Goal: Task Accomplishment & Management: Complete application form

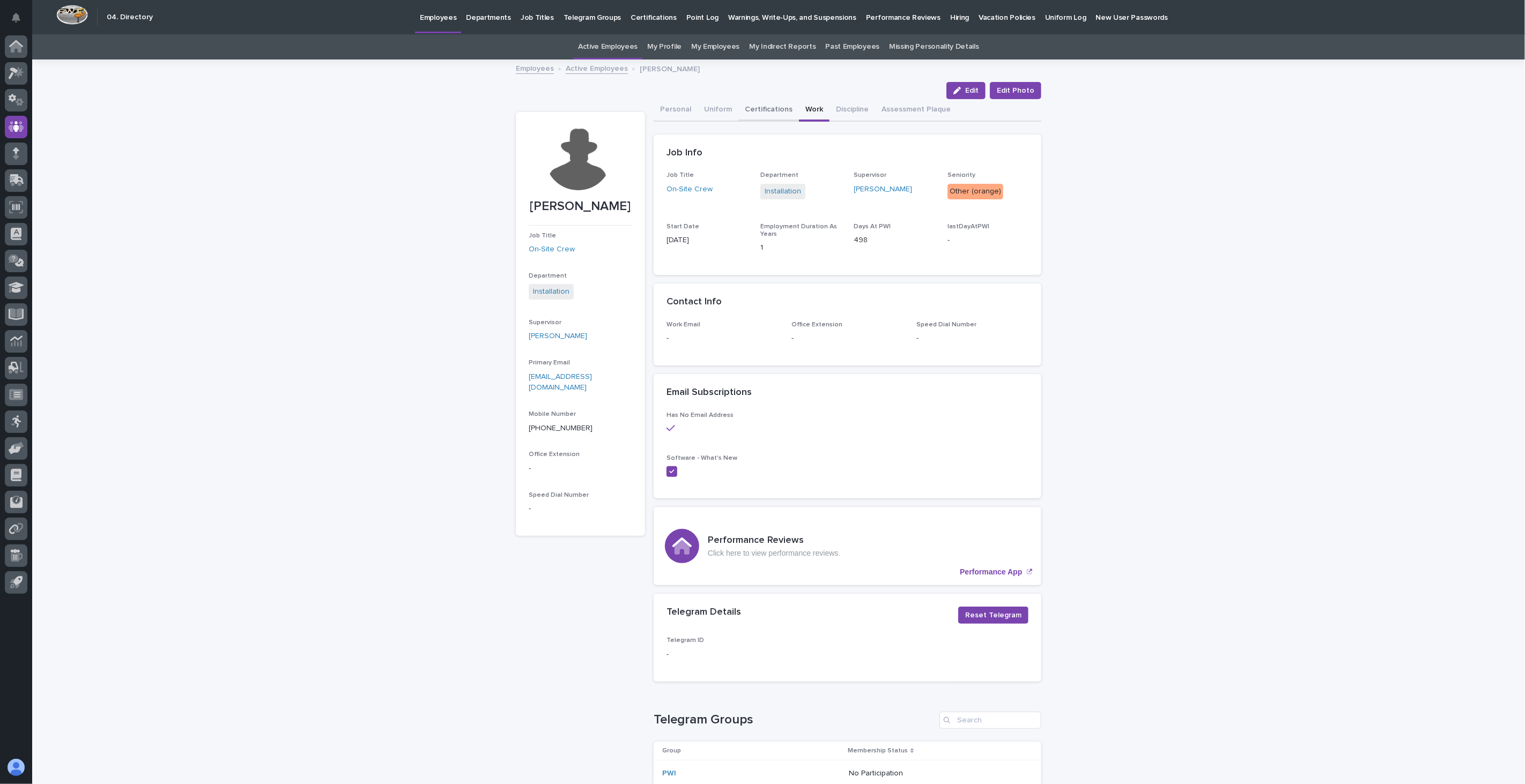
click at [773, 106] on button "Certifications" at bounding box center [769, 110] width 61 height 22
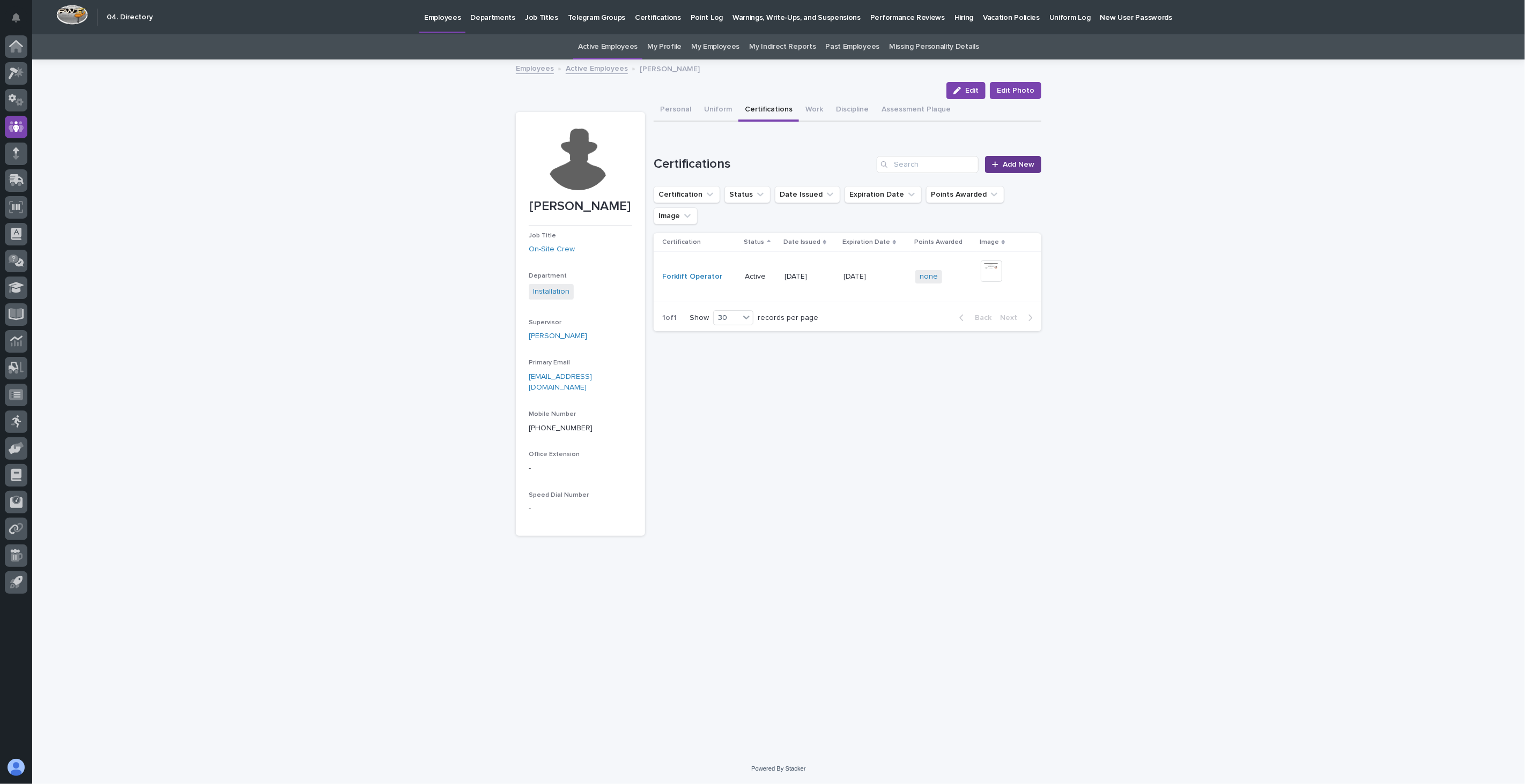
click at [1011, 161] on span "Add New" at bounding box center [1018, 165] width 31 height 7
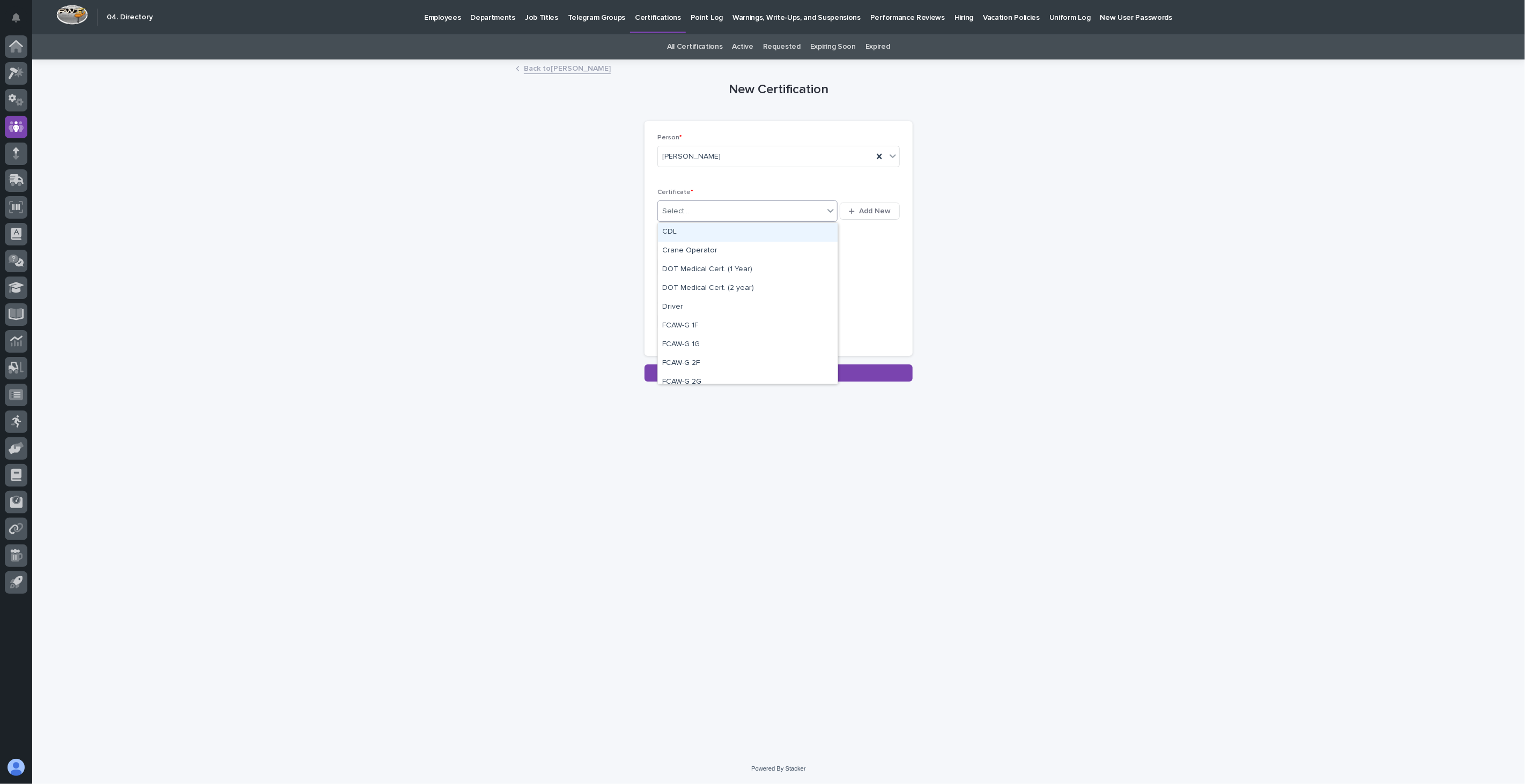
click at [828, 215] on icon at bounding box center [831, 211] width 11 height 11
click at [930, 283] on div "New Certification Loading... Saving… Loading... Saving… Loading... Saving… Pers…" at bounding box center [778, 221] width 525 height 322
click at [542, 70] on link "Back to [PERSON_NAME]" at bounding box center [568, 68] width 87 height 12
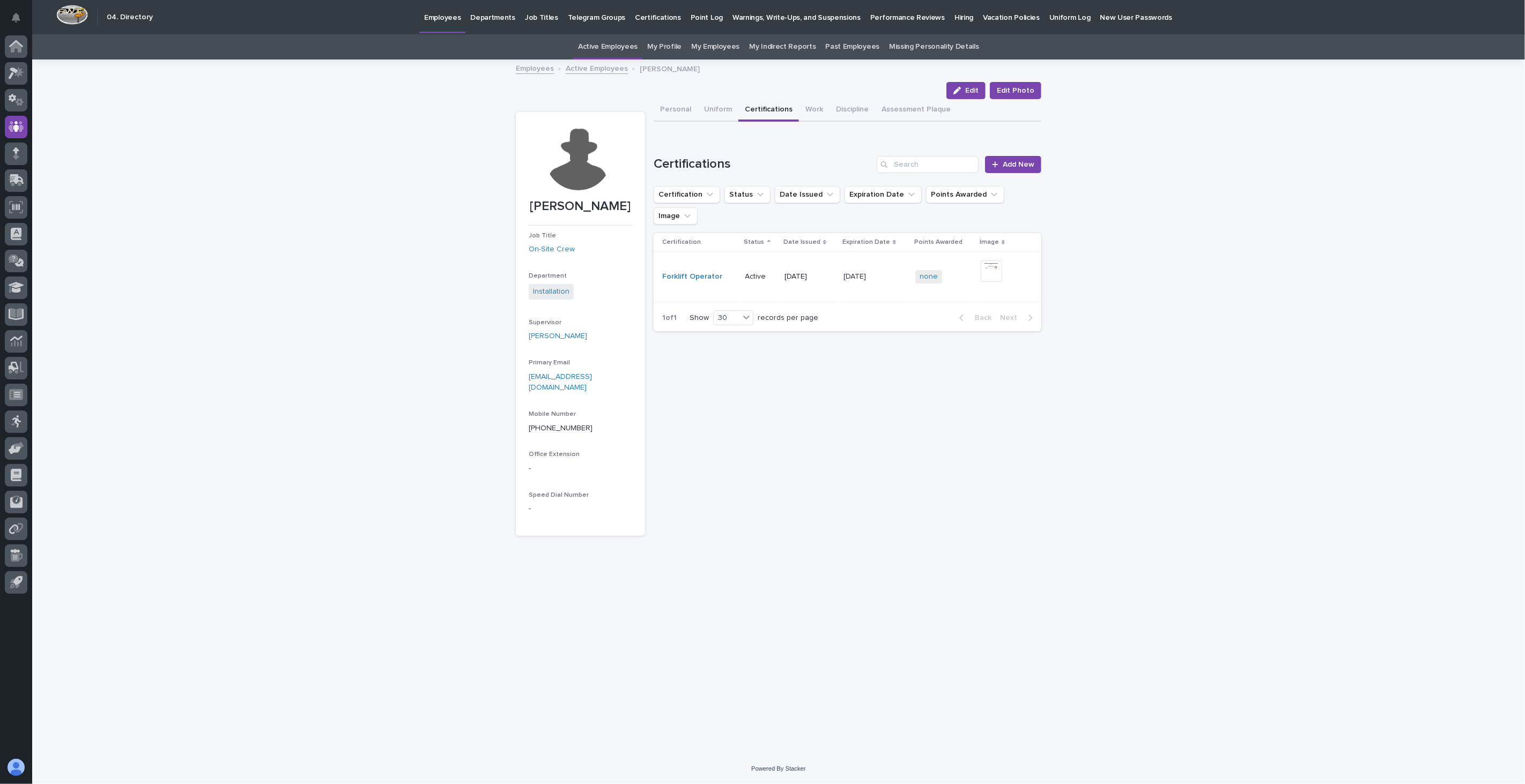
click at [583, 66] on link "Active Employees" at bounding box center [597, 68] width 62 height 12
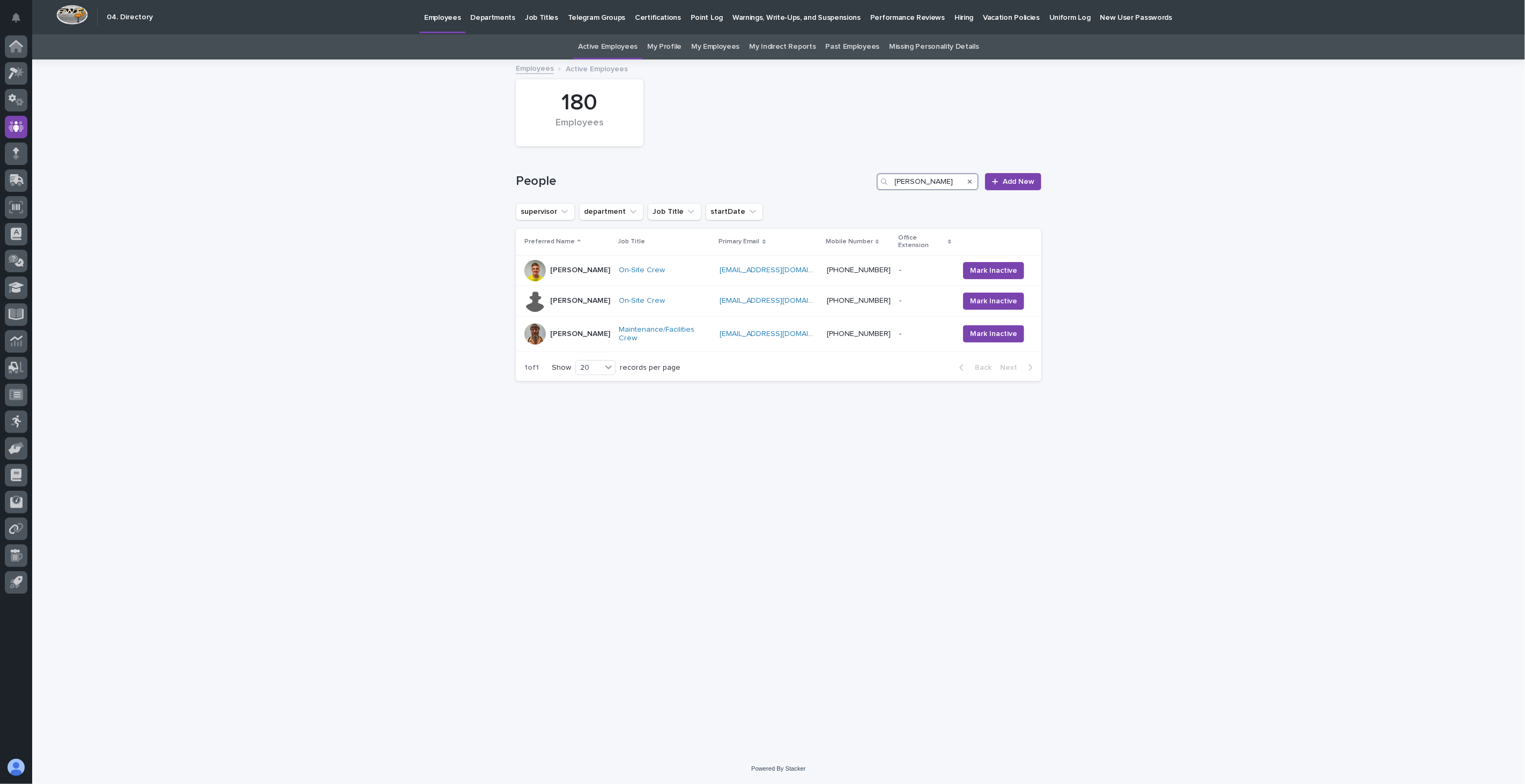
drag, startPoint x: 934, startPoint y: 183, endPoint x: 762, endPoint y: 178, distance: 172.1
click at [762, 178] on div "People [PERSON_NAME] New" at bounding box center [778, 181] width 525 height 17
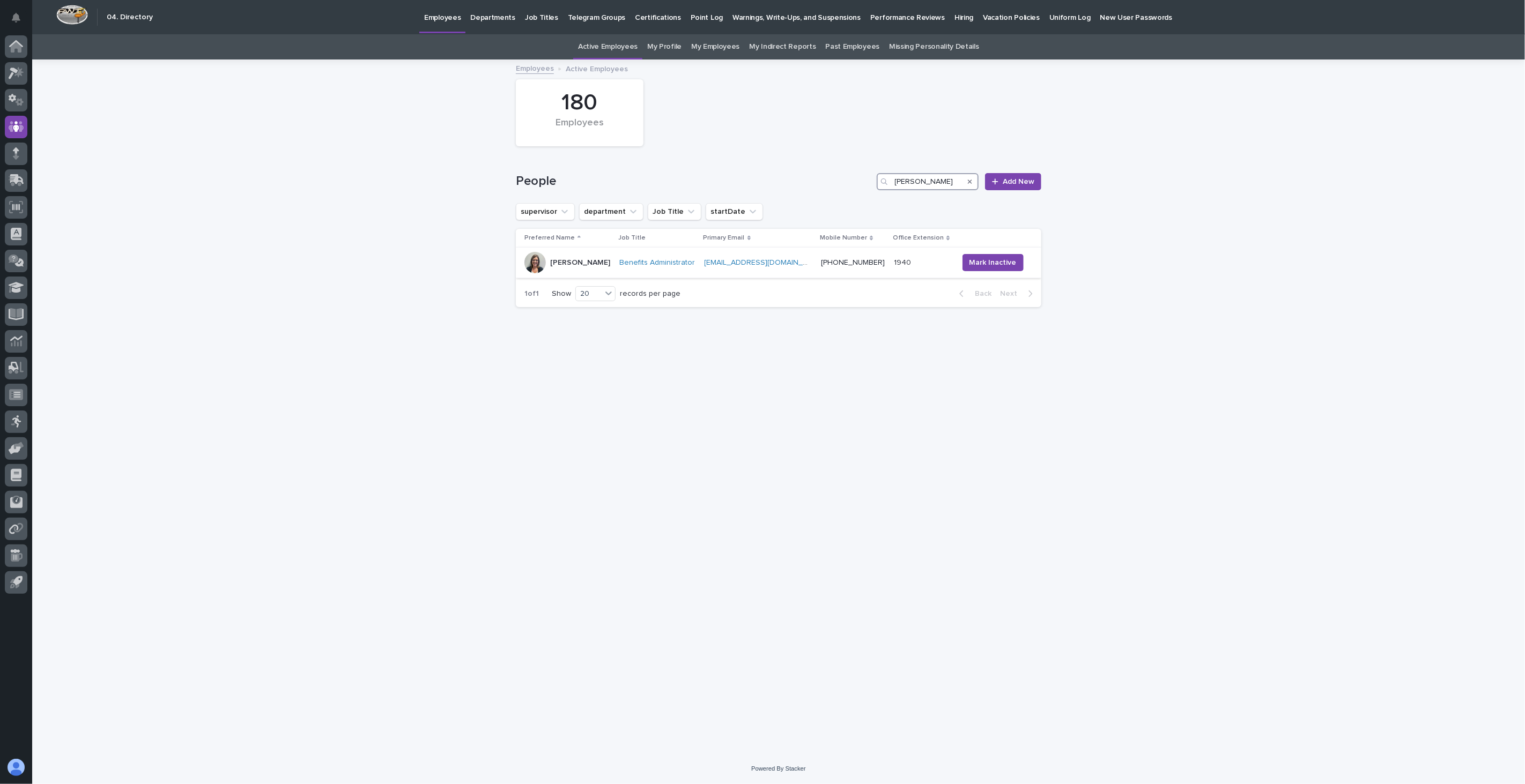
type input "[PERSON_NAME]"
click at [595, 270] on div "[PERSON_NAME]" at bounding box center [568, 262] width 87 height 21
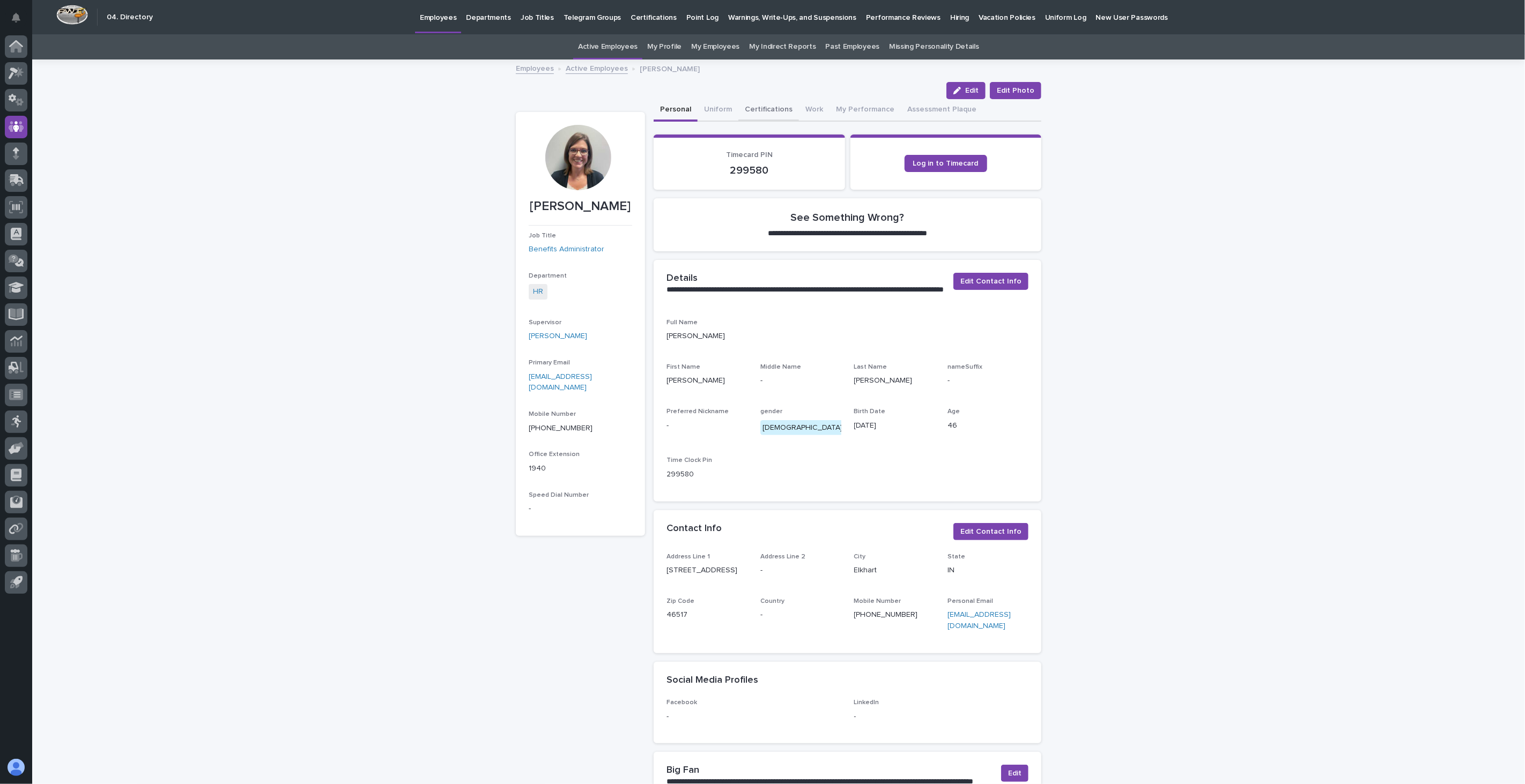
click at [769, 109] on button "Certifications" at bounding box center [769, 110] width 61 height 22
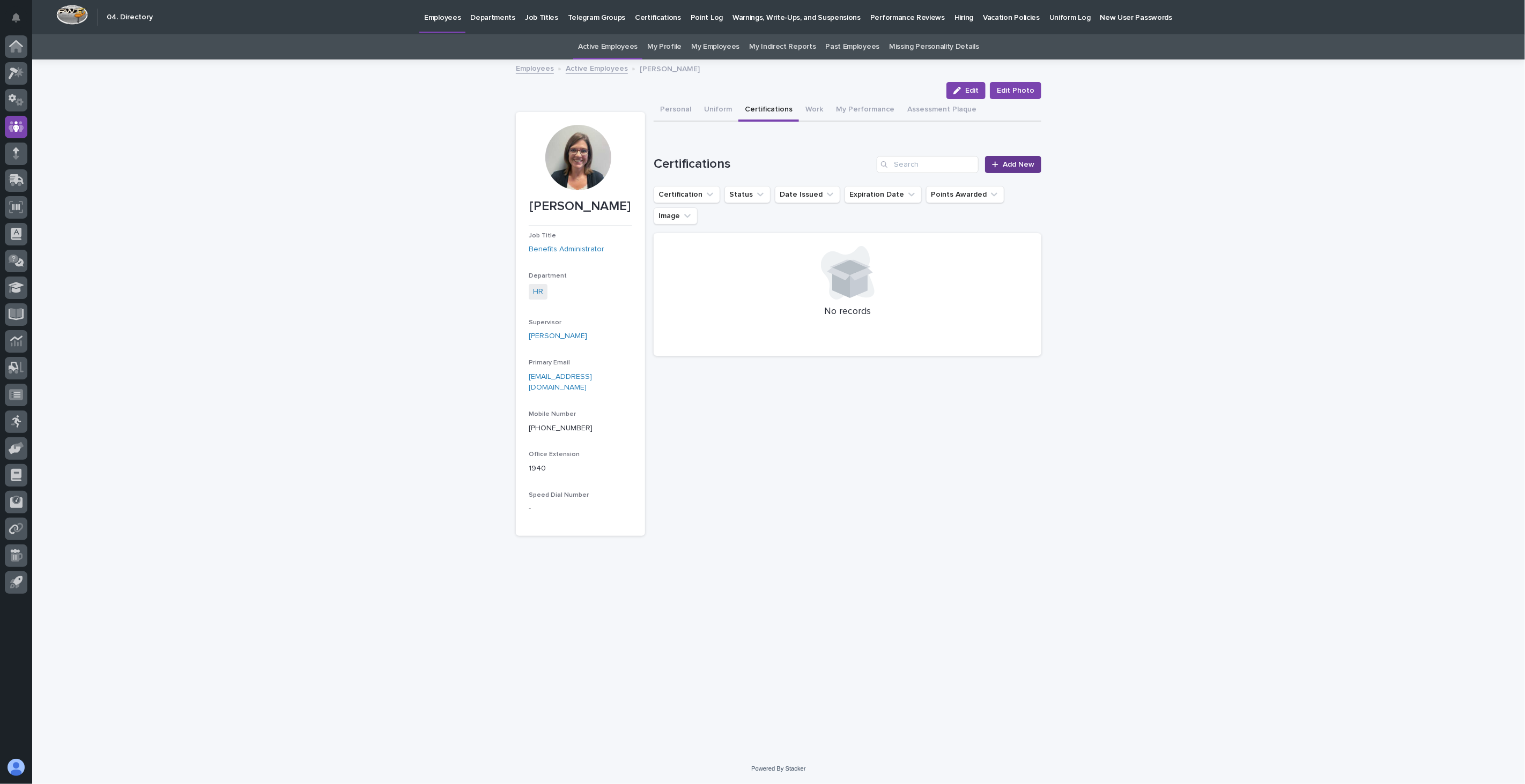
click at [1026, 161] on span "Add New" at bounding box center [1018, 165] width 31 height 7
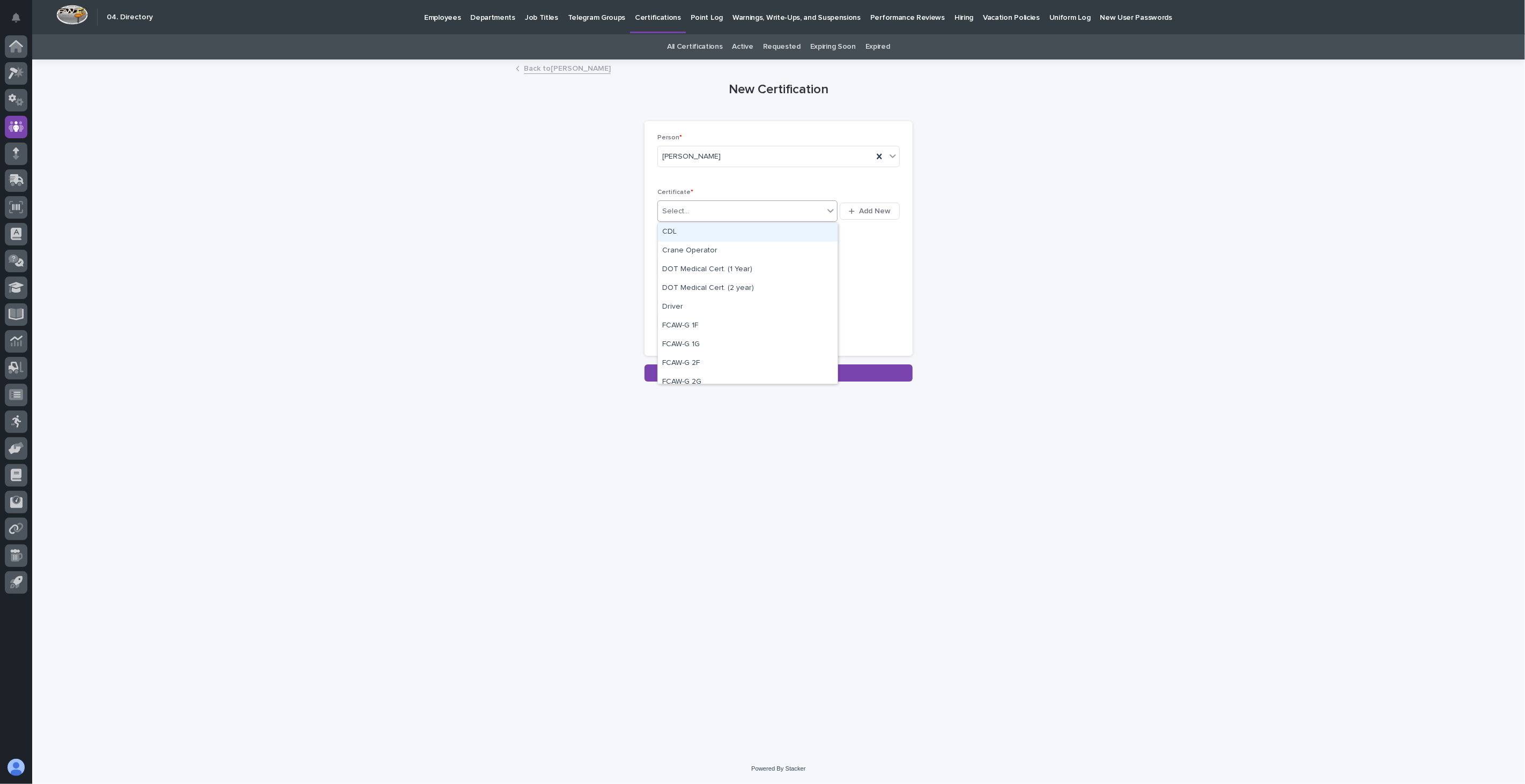
click at [754, 212] on div "Select..." at bounding box center [741, 211] width 166 height 18
click at [739, 297] on div "First Aid, CPR, AED" at bounding box center [747, 298] width 180 height 19
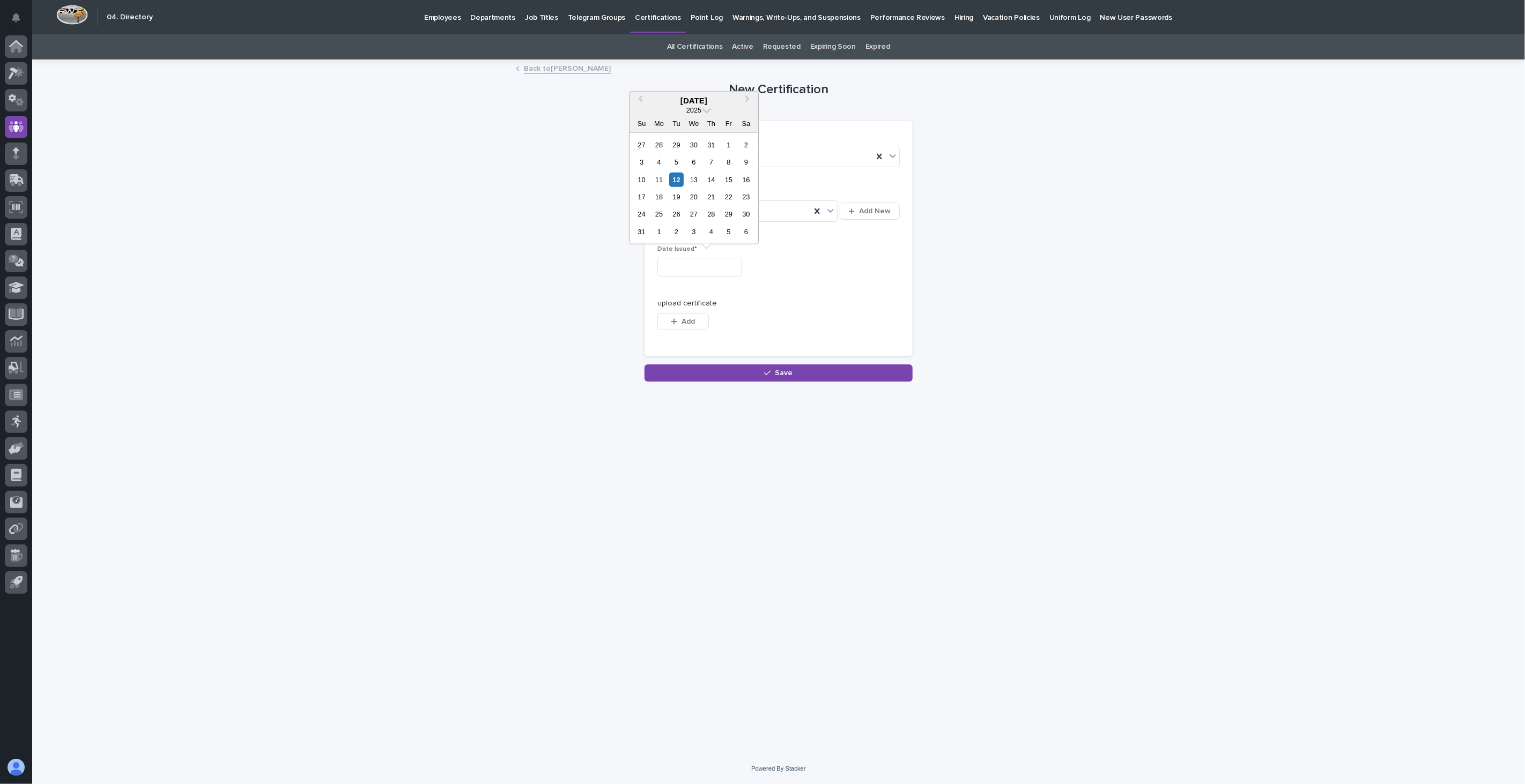
click at [700, 269] on input "text" at bounding box center [700, 267] width 85 height 19
click at [660, 177] on div "11" at bounding box center [659, 179] width 15 height 15
type input "**********"
click at [671, 322] on icon "button" at bounding box center [674, 322] width 6 height 6
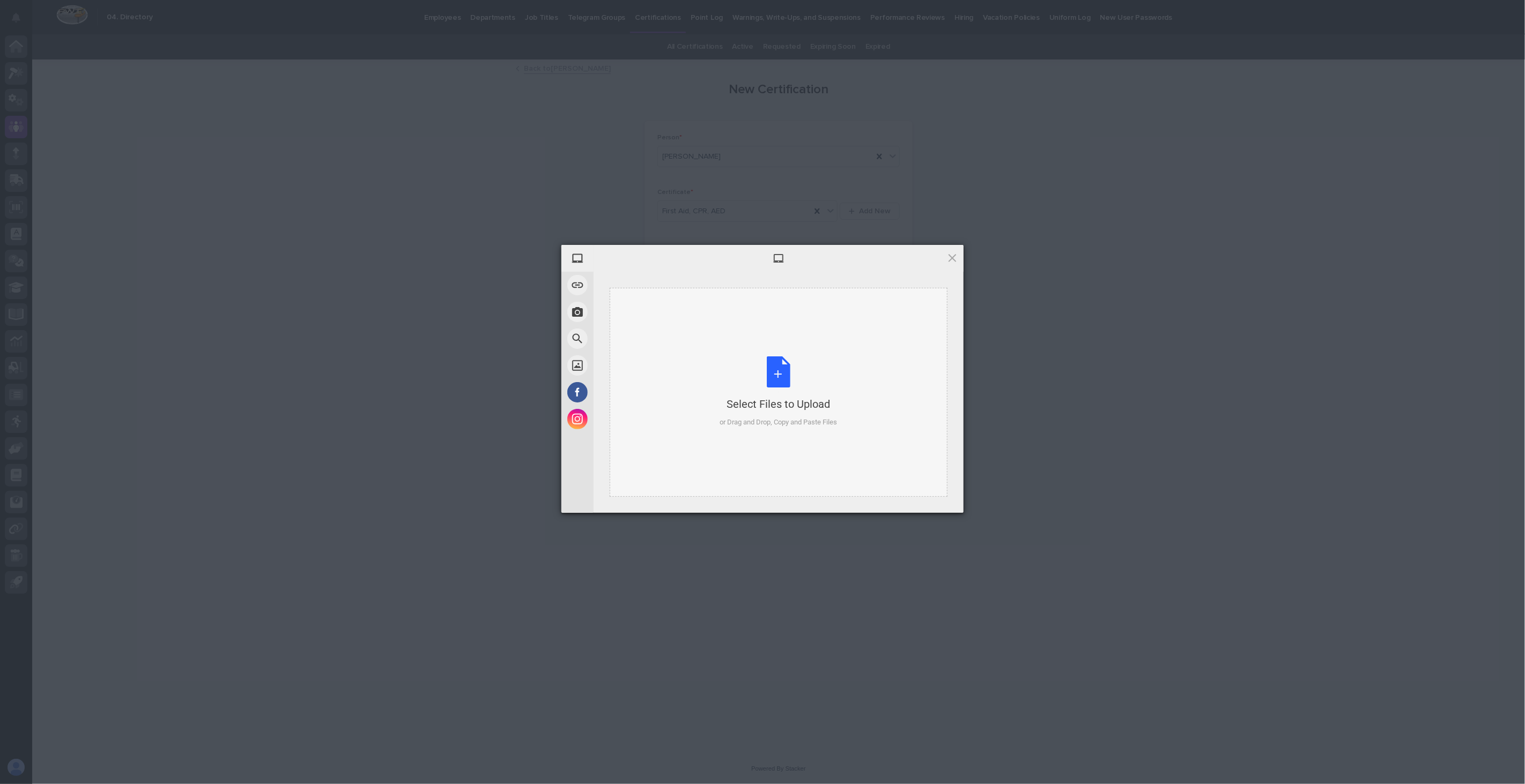
click at [770, 350] on div "Select Files to Upload or Drag and Drop, Copy and Paste Files" at bounding box center [778, 393] width 338 height 209
click at [934, 501] on span "Upload 1" at bounding box center [931, 498] width 21 height 8
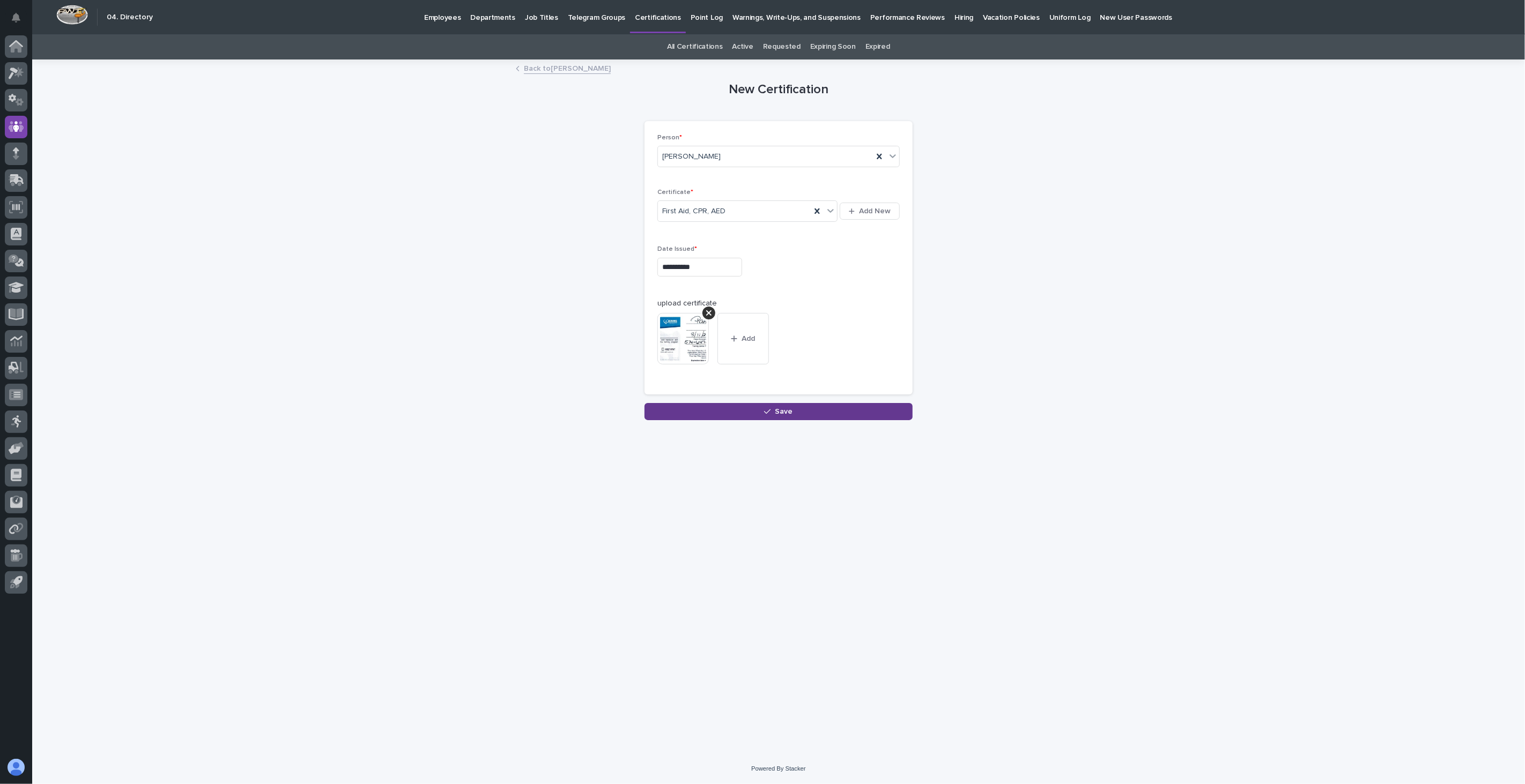
click at [775, 413] on span "Save" at bounding box center [784, 411] width 18 height 7
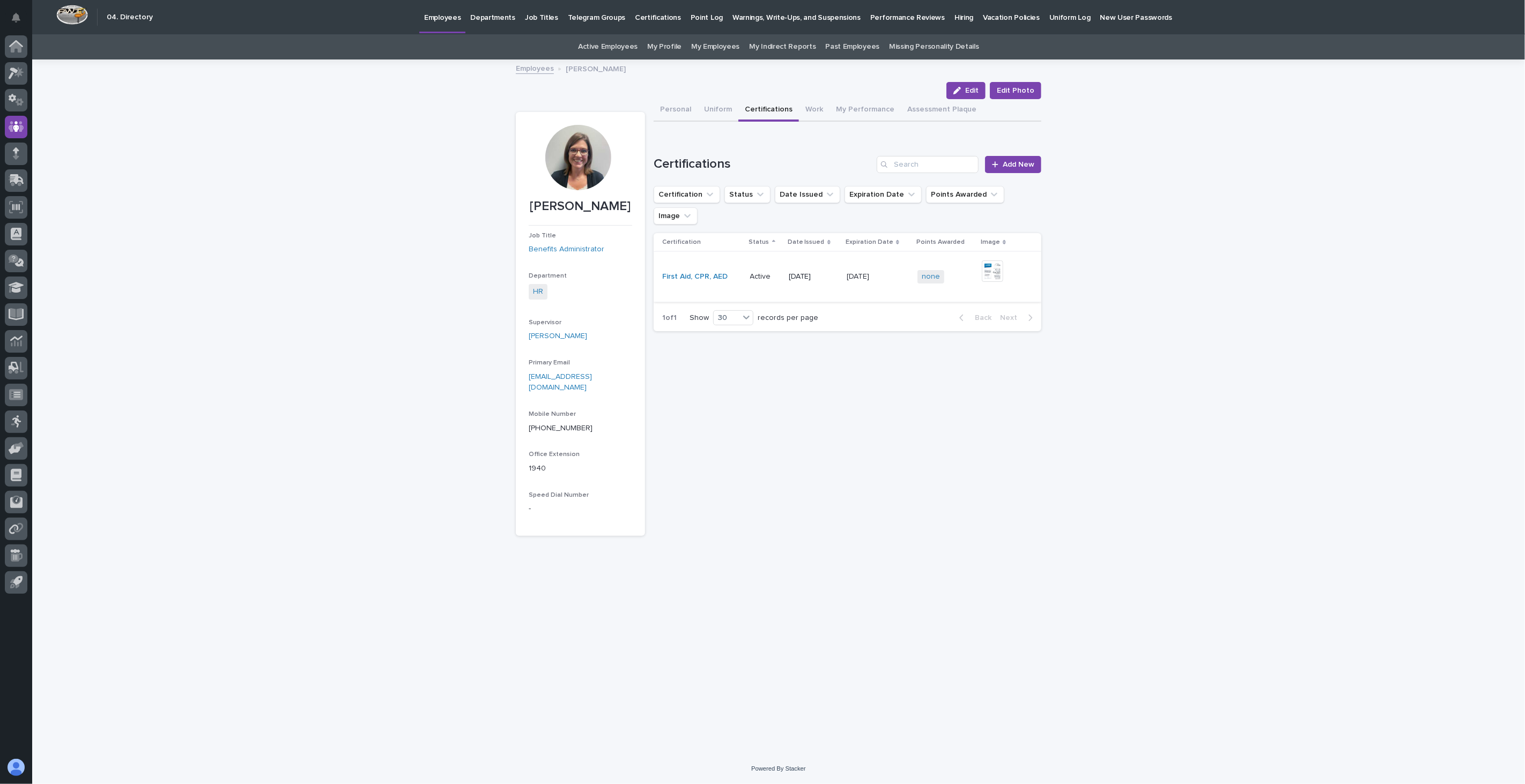
click at [986, 261] on img at bounding box center [992, 271] width 21 height 21
click at [989, 261] on img at bounding box center [992, 271] width 21 height 21
click at [991, 261] on img at bounding box center [992, 271] width 21 height 21
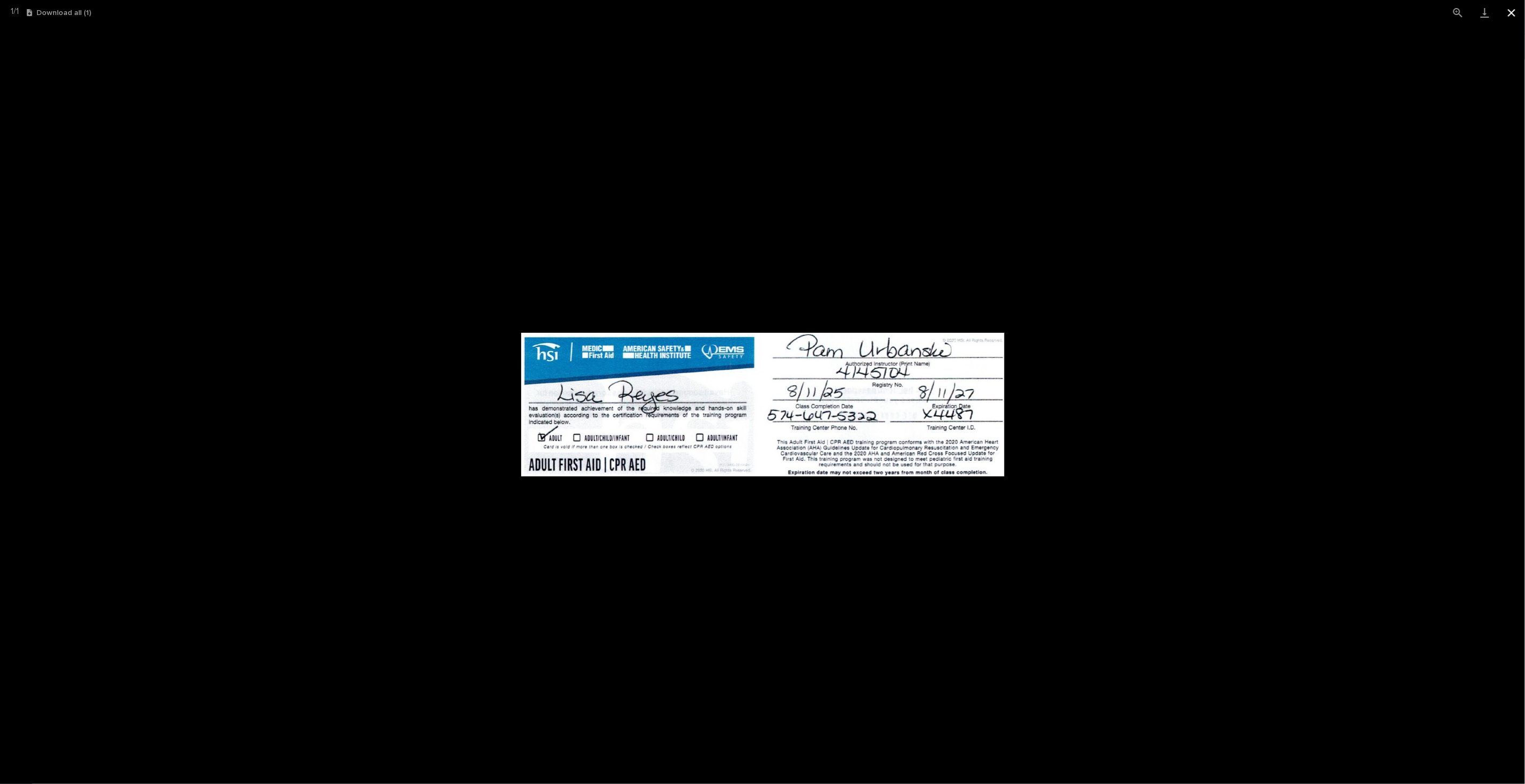
click at [1514, 13] on button "Close gallery" at bounding box center [1512, 13] width 27 height 25
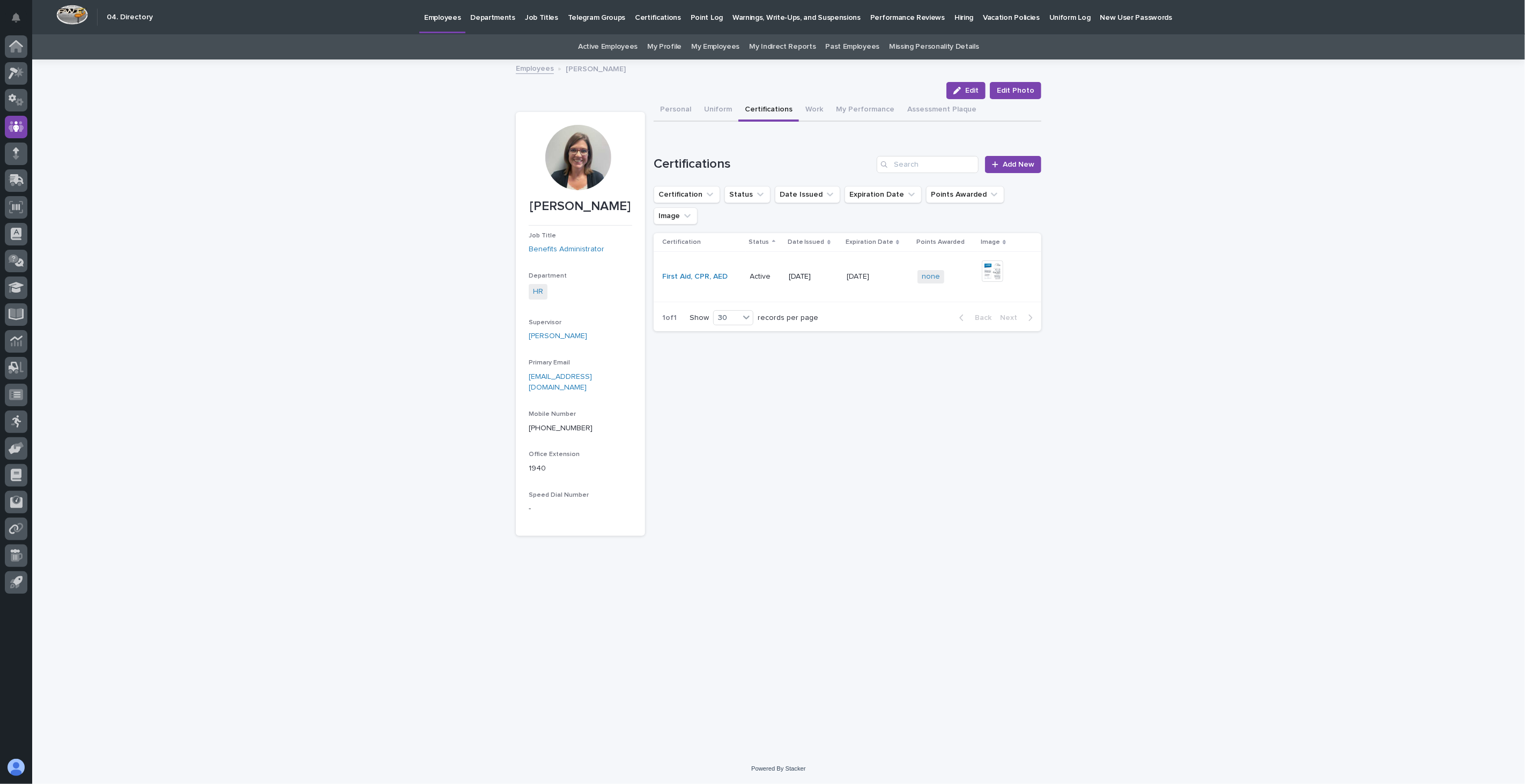
click at [528, 67] on link "Employees" at bounding box center [534, 68] width 38 height 12
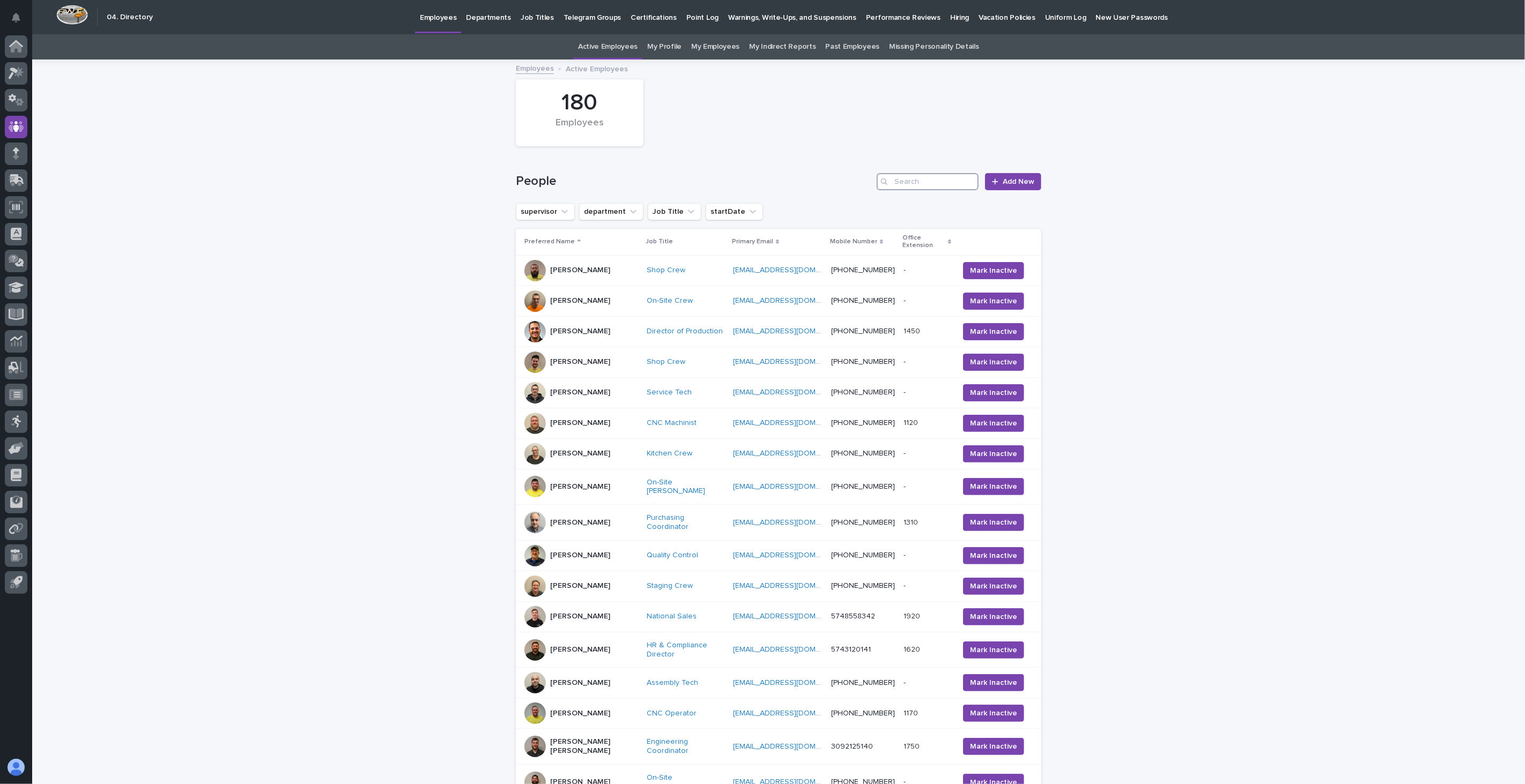
click at [925, 176] on input "Search" at bounding box center [928, 181] width 102 height 17
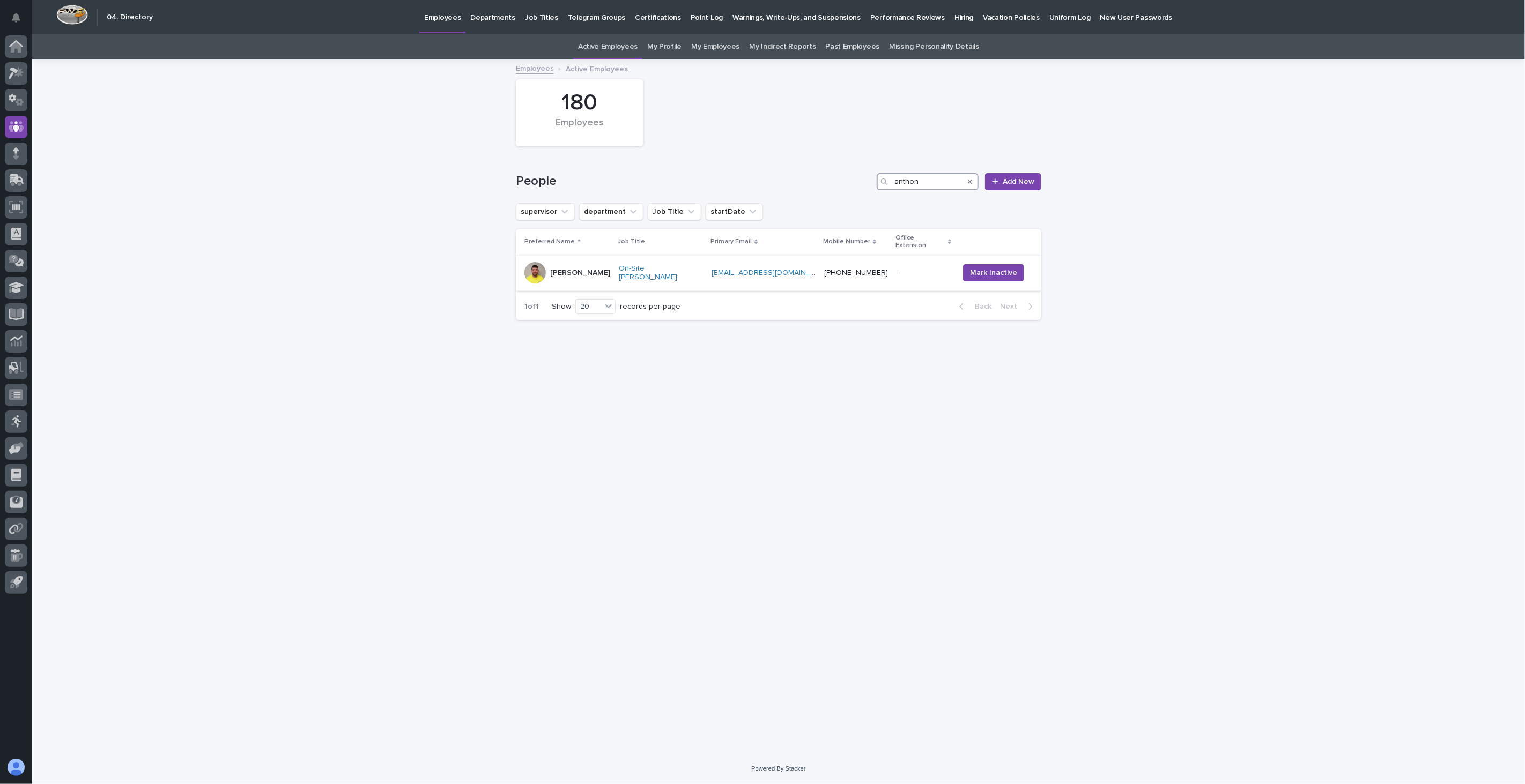
type input "anthon"
click at [585, 269] on p "[PERSON_NAME]" at bounding box center [580, 273] width 60 height 9
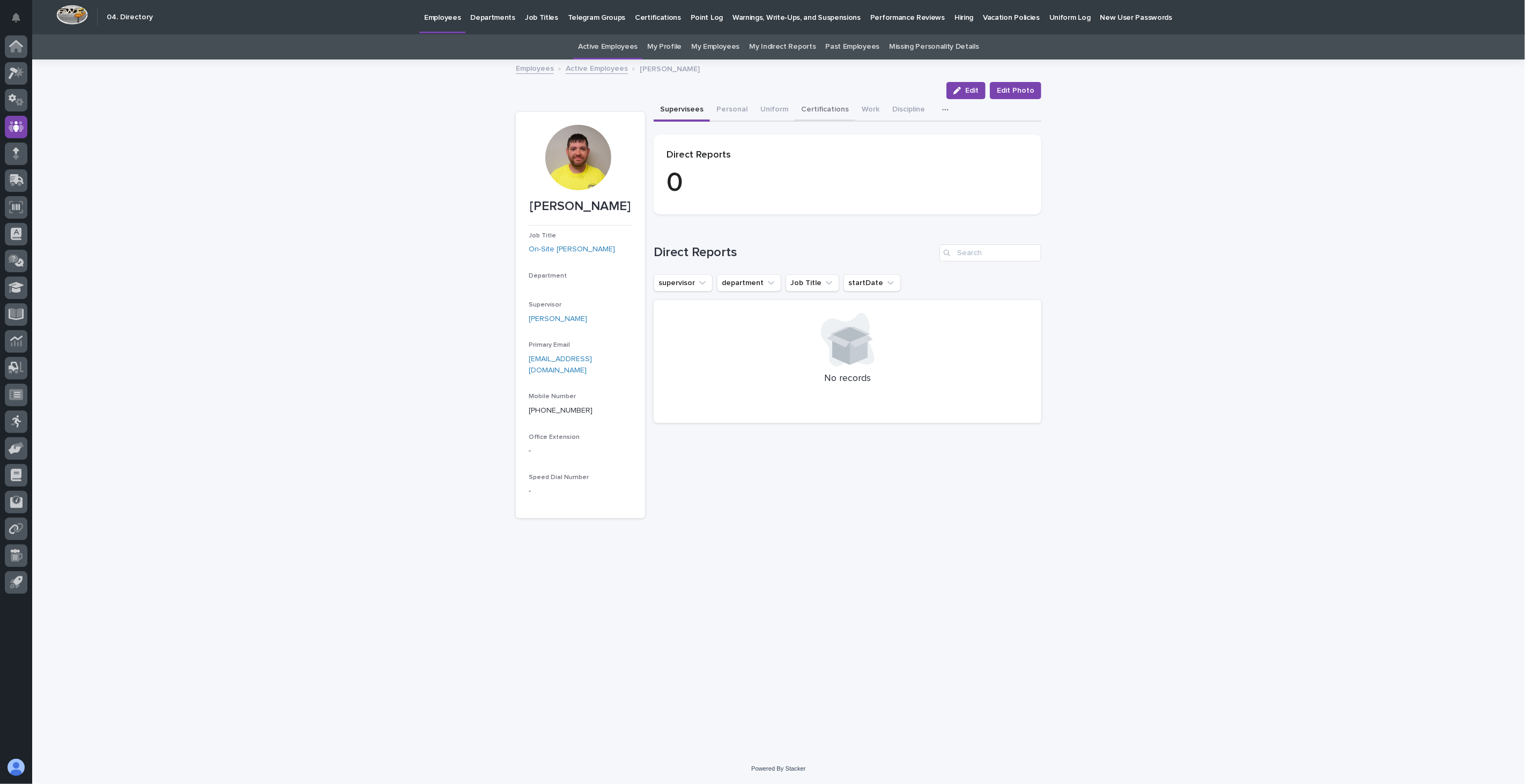
click at [829, 110] on button "Certifications" at bounding box center [825, 110] width 61 height 22
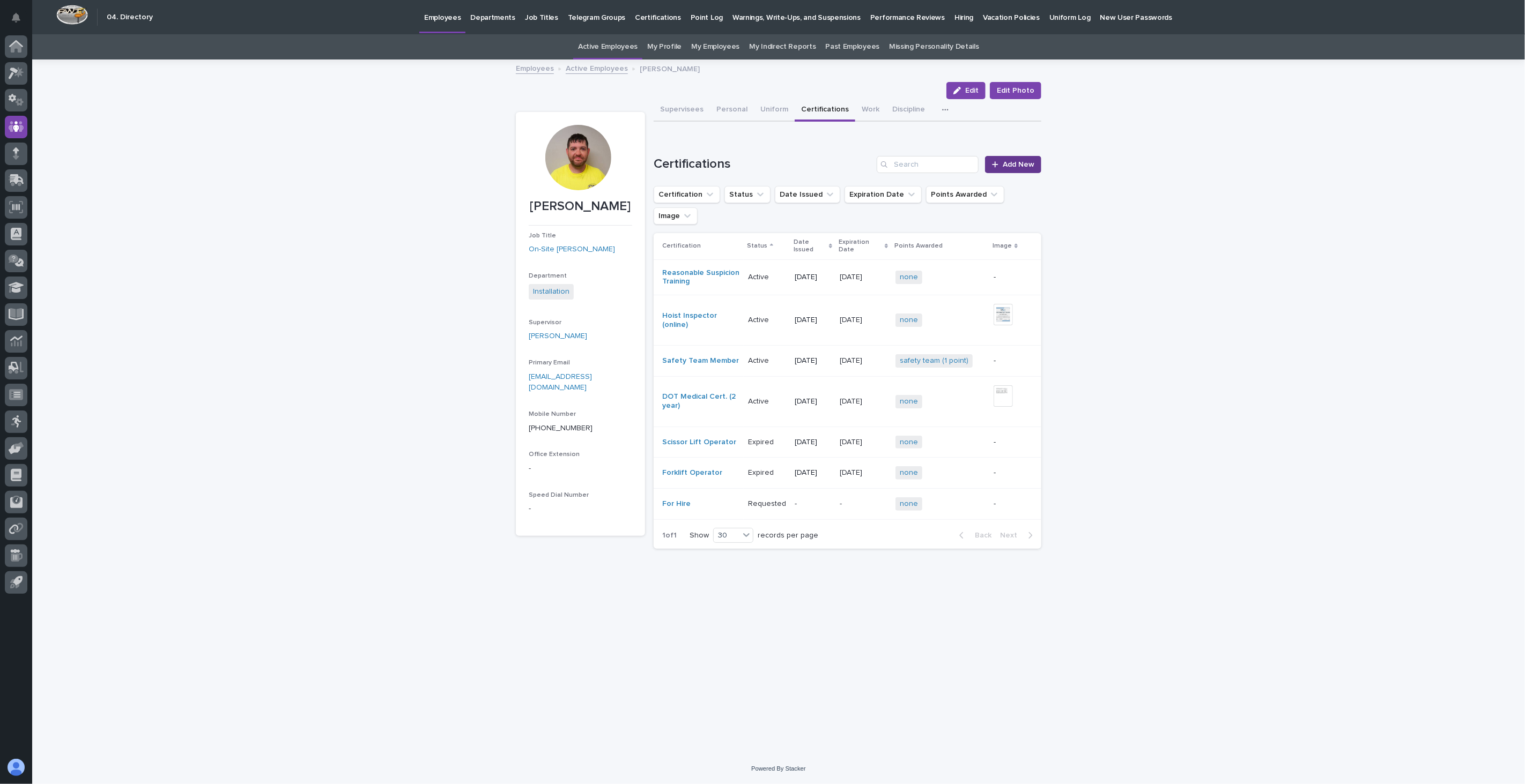
click at [1019, 162] on span "Add New" at bounding box center [1018, 165] width 31 height 7
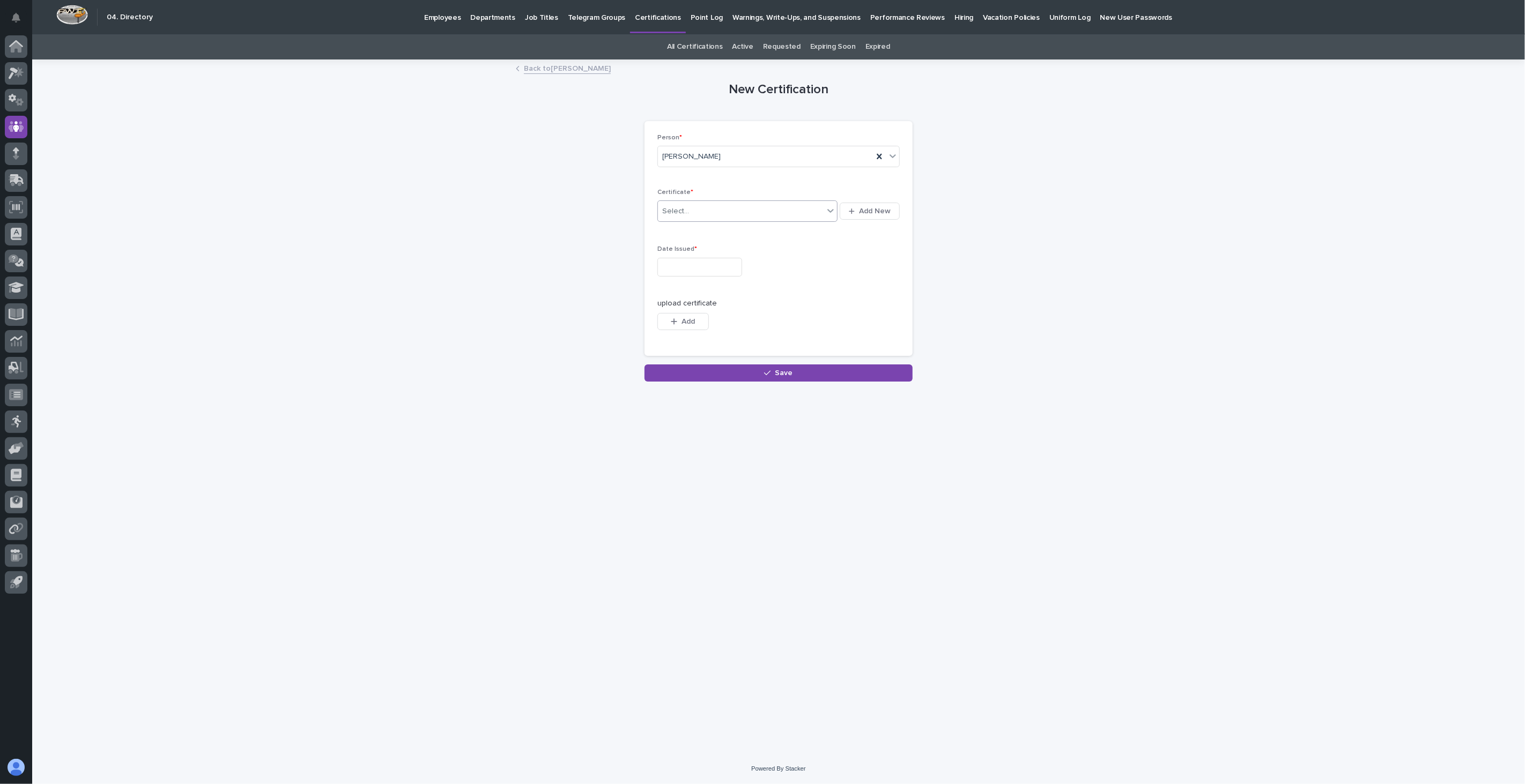
click at [727, 211] on div "Select..." at bounding box center [741, 211] width 166 height 18
click at [716, 242] on div "First Aid, CPR, AED" at bounding box center [747, 238] width 180 height 19
click at [704, 266] on input "text" at bounding box center [700, 267] width 85 height 19
click at [658, 181] on div "11" at bounding box center [659, 179] width 15 height 15
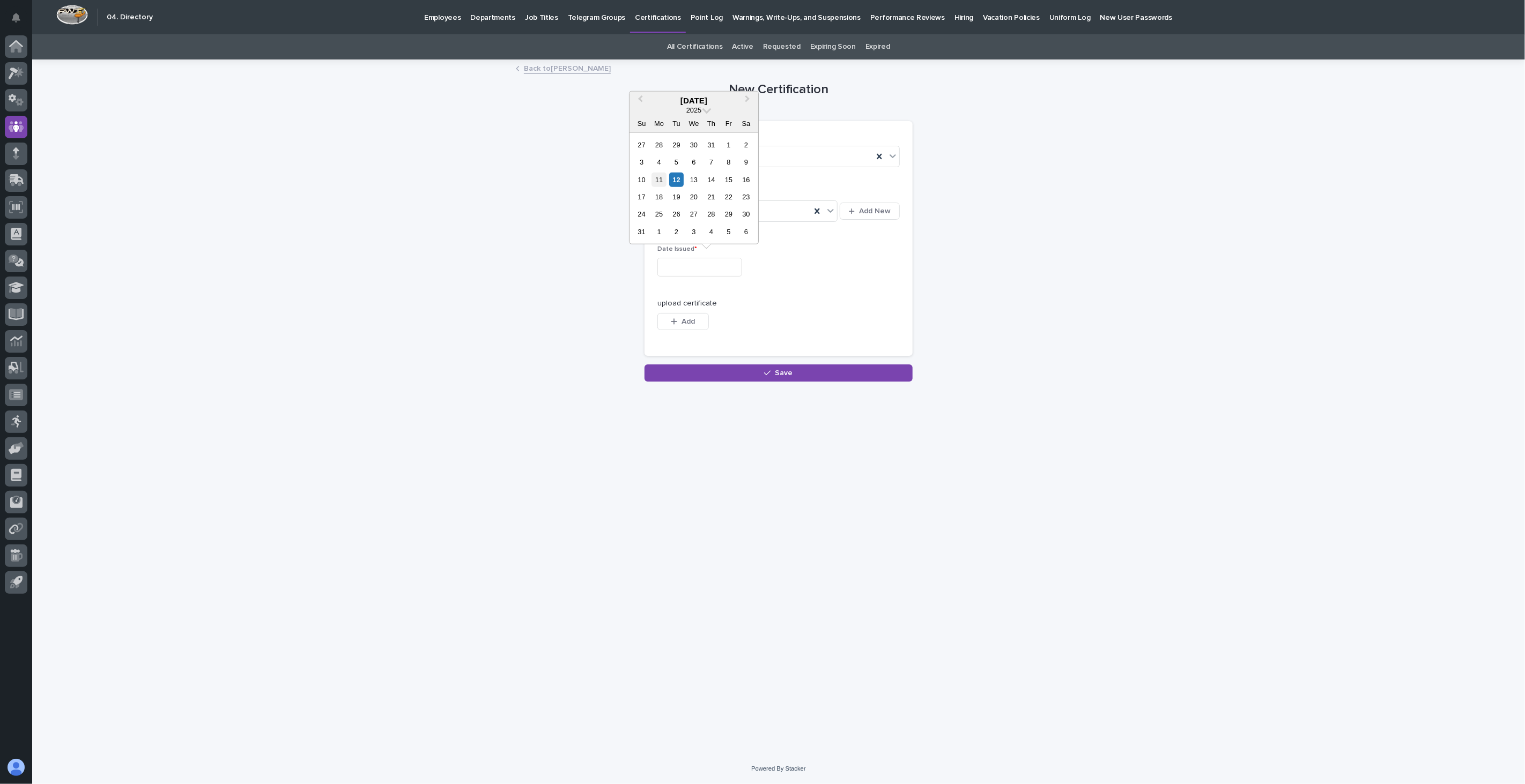
type input "**********"
click at [683, 320] on span "Add" at bounding box center [689, 321] width 13 height 7
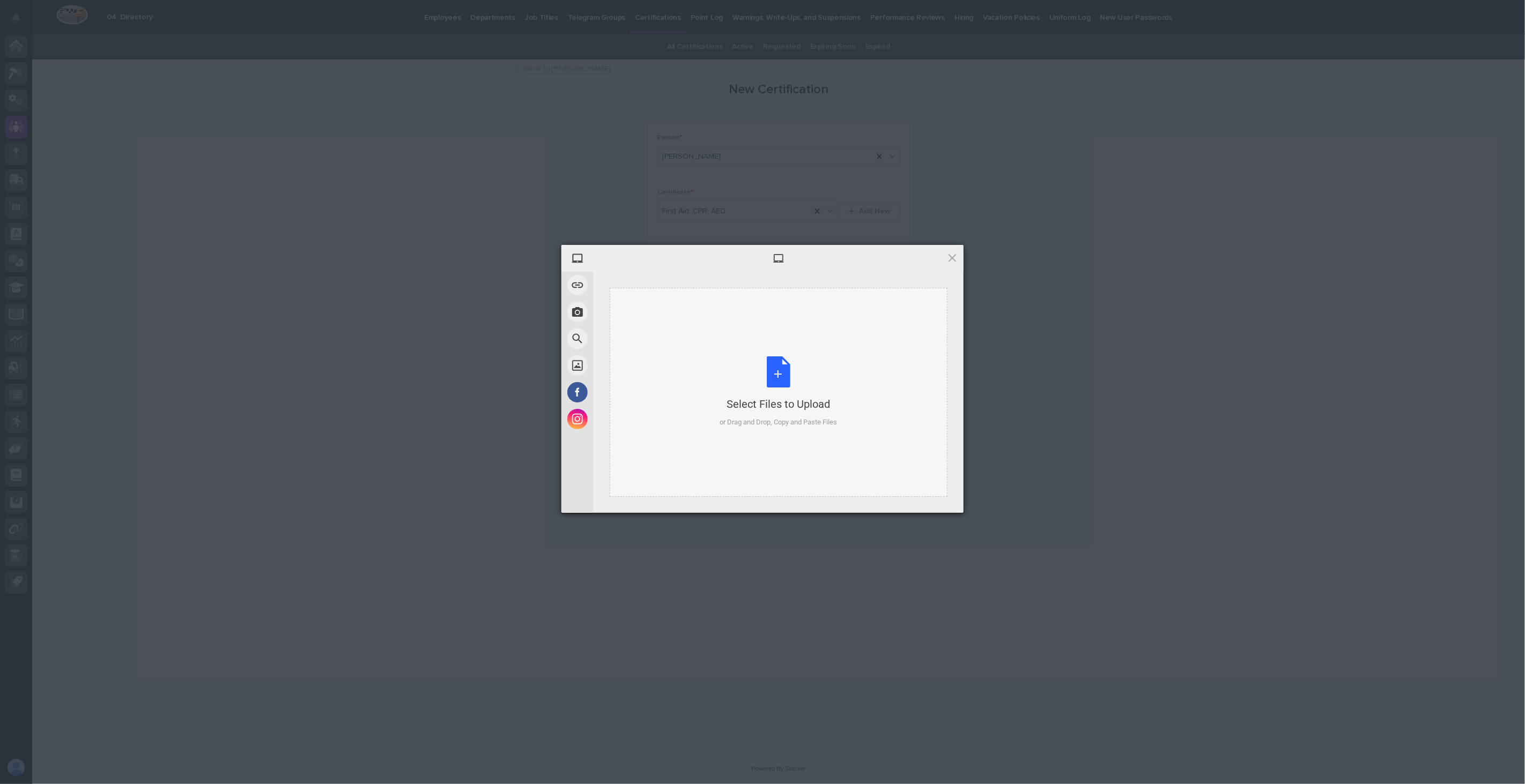
click at [784, 368] on div "Select Files to Upload or Drag and Drop, Copy and Paste Files" at bounding box center [779, 392] width 117 height 71
click at [925, 499] on span "Upload 1" at bounding box center [931, 498] width 21 height 8
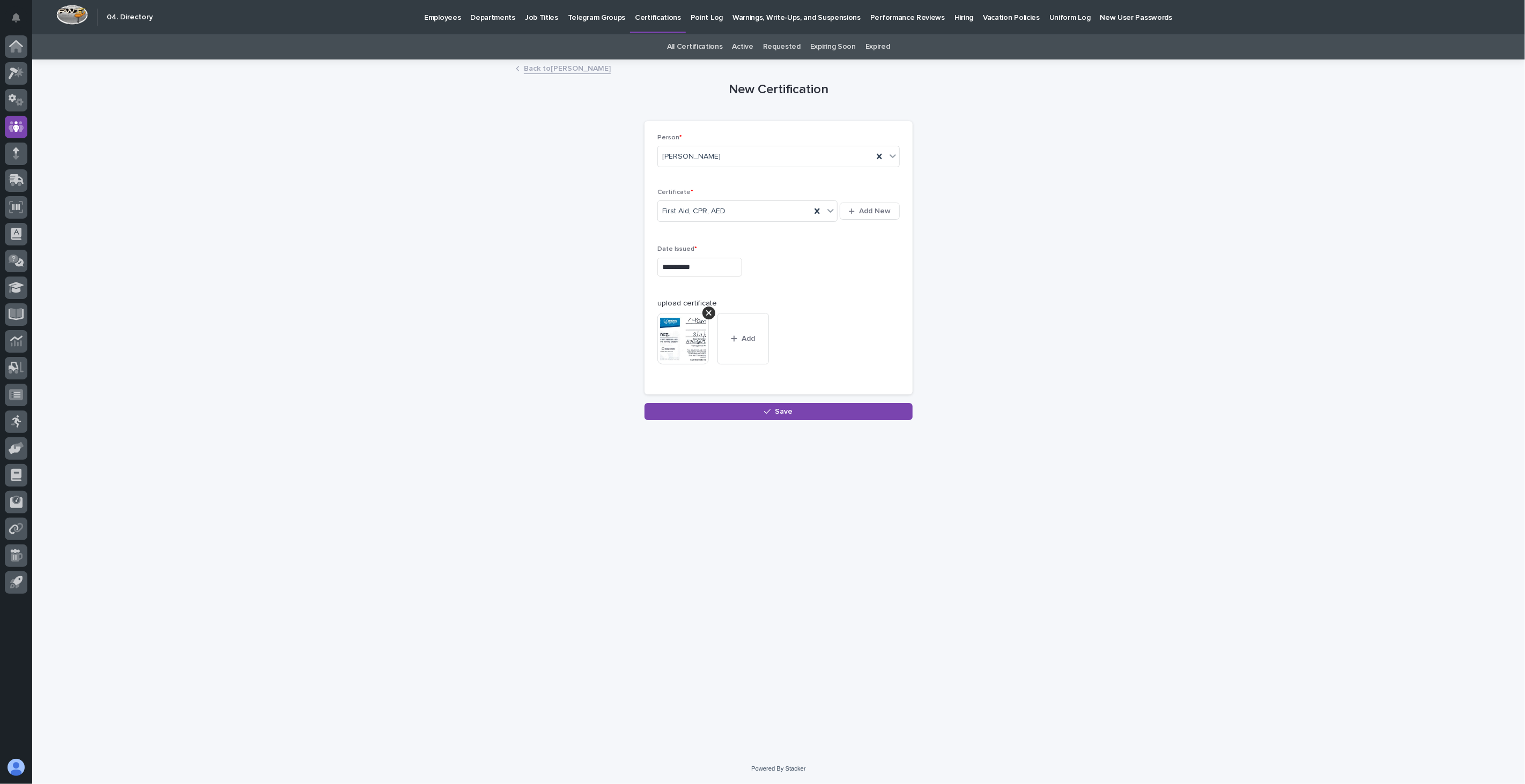
click at [792, 416] on button "Save" at bounding box center [778, 411] width 268 height 17
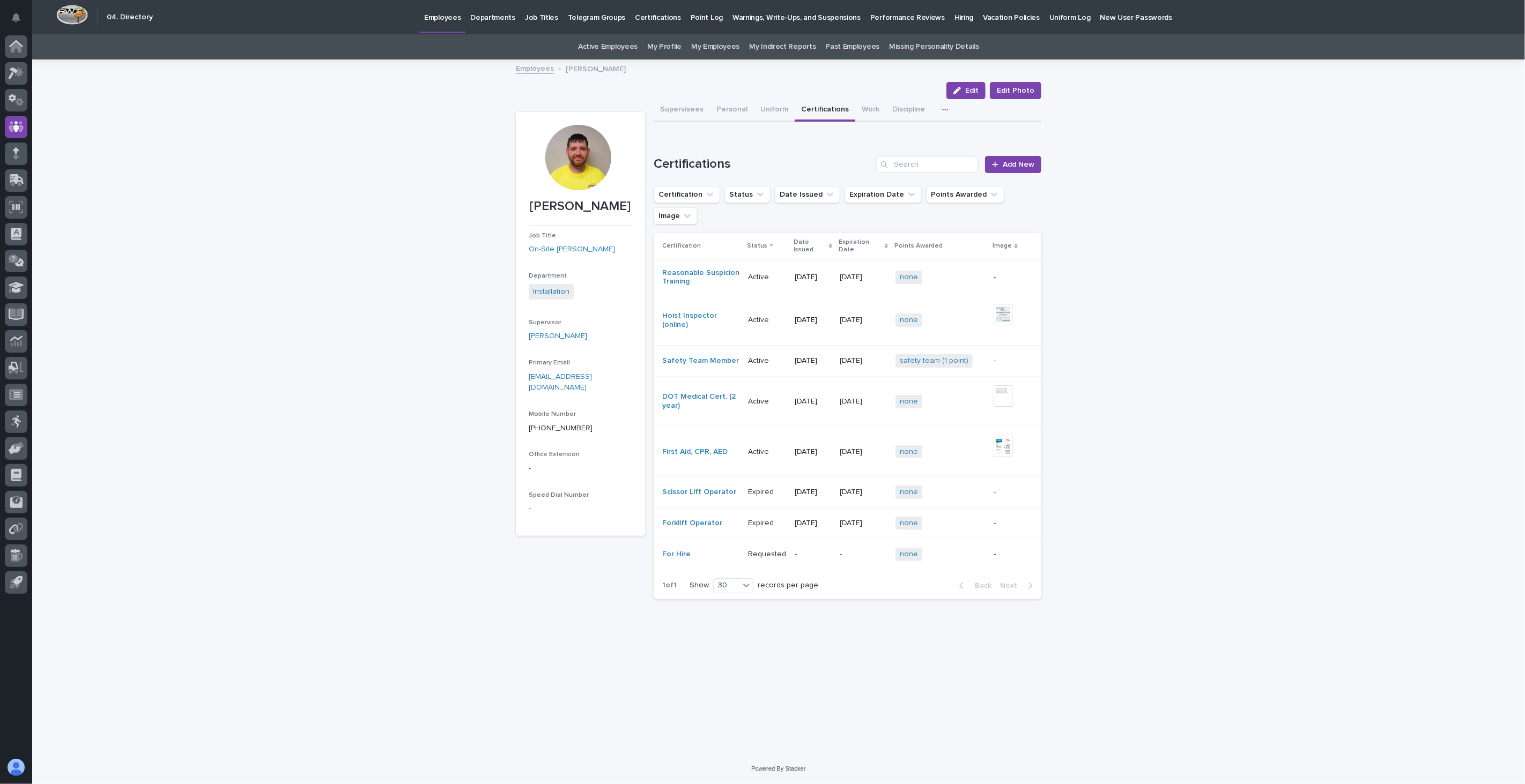
click at [525, 70] on link "Employees" at bounding box center [534, 68] width 38 height 12
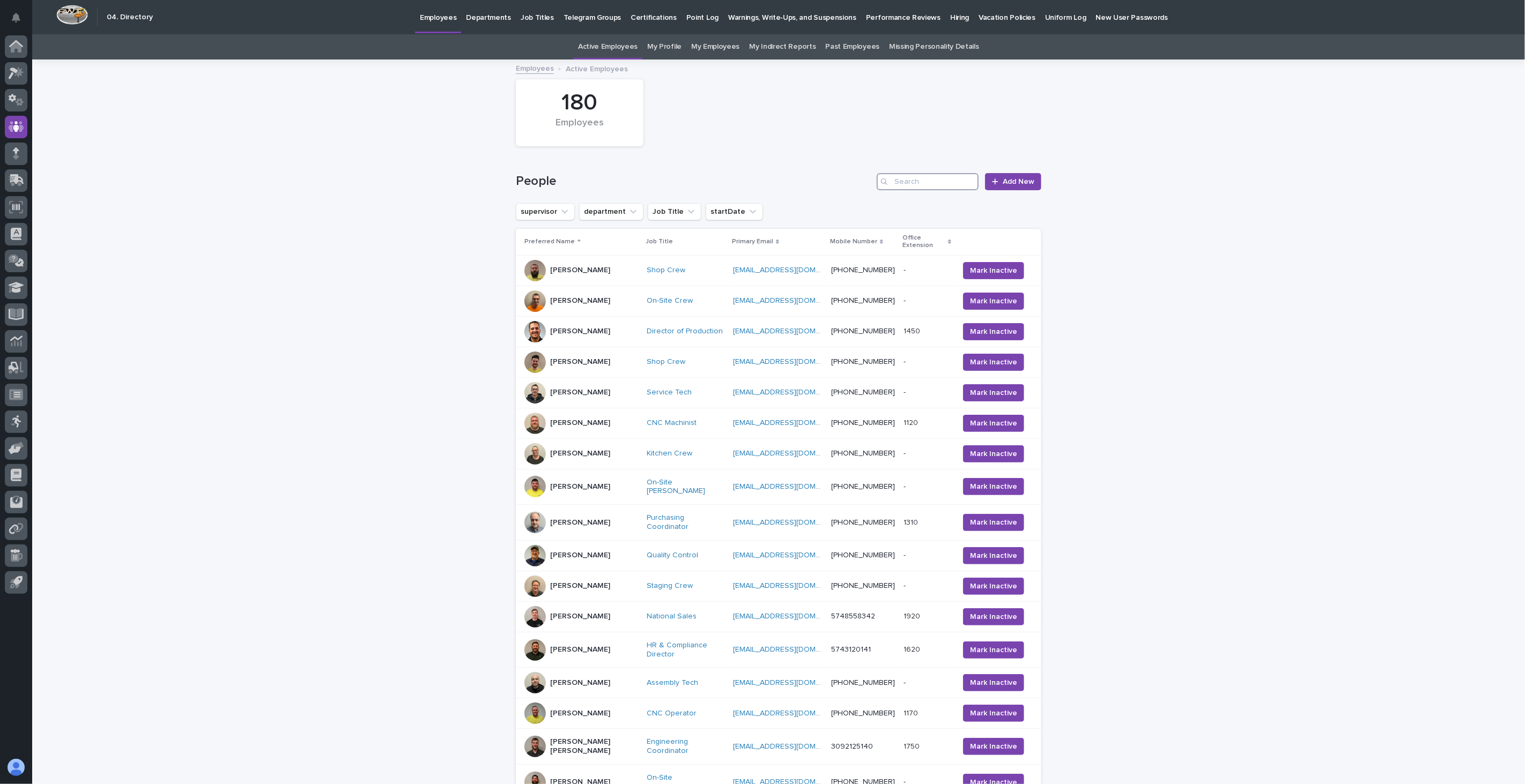
click at [934, 176] on input "Search" at bounding box center [928, 181] width 102 height 17
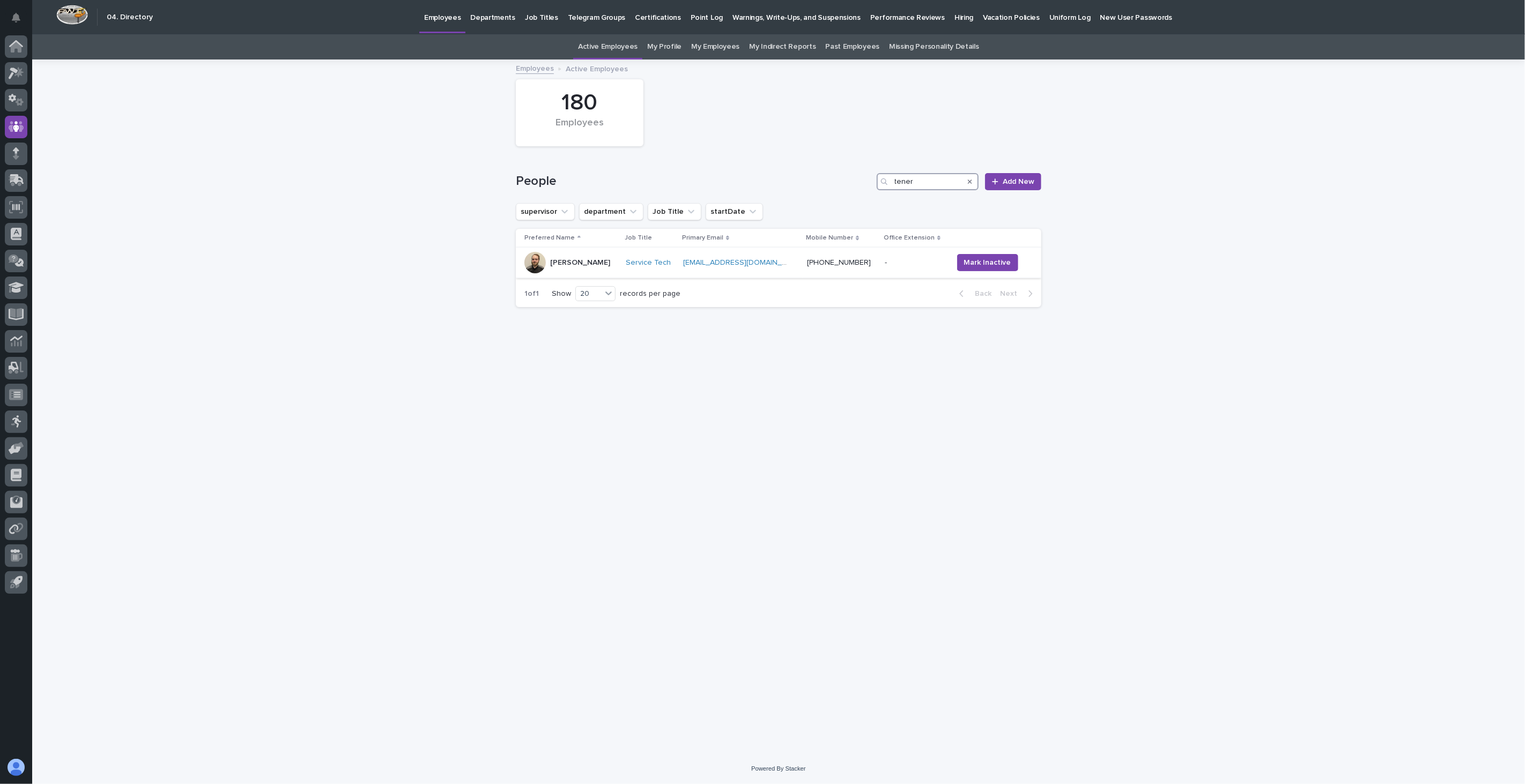
type input "tener"
click at [600, 271] on div "[PERSON_NAME]" at bounding box center [571, 262] width 93 height 21
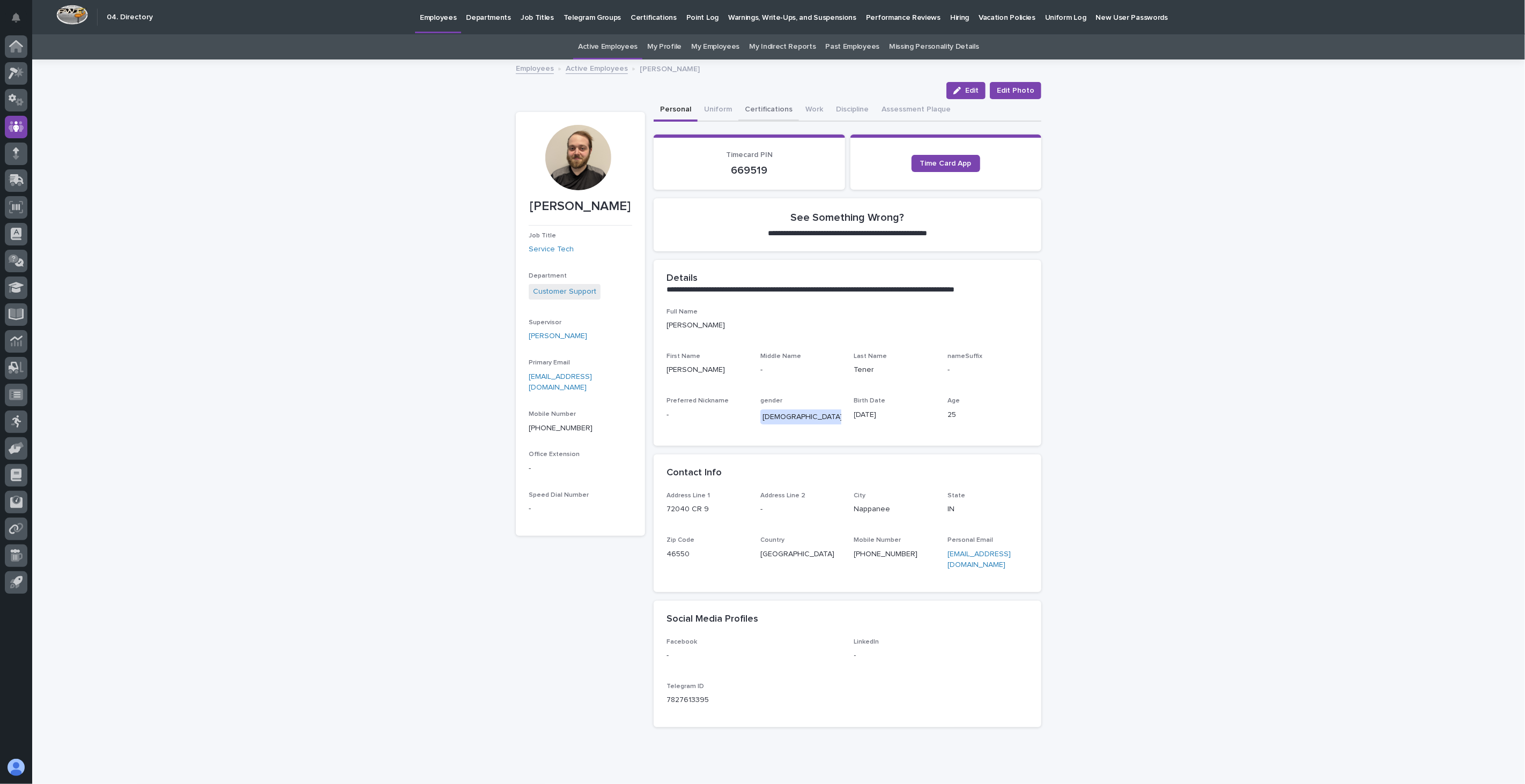
click at [775, 107] on button "Certifications" at bounding box center [769, 110] width 61 height 22
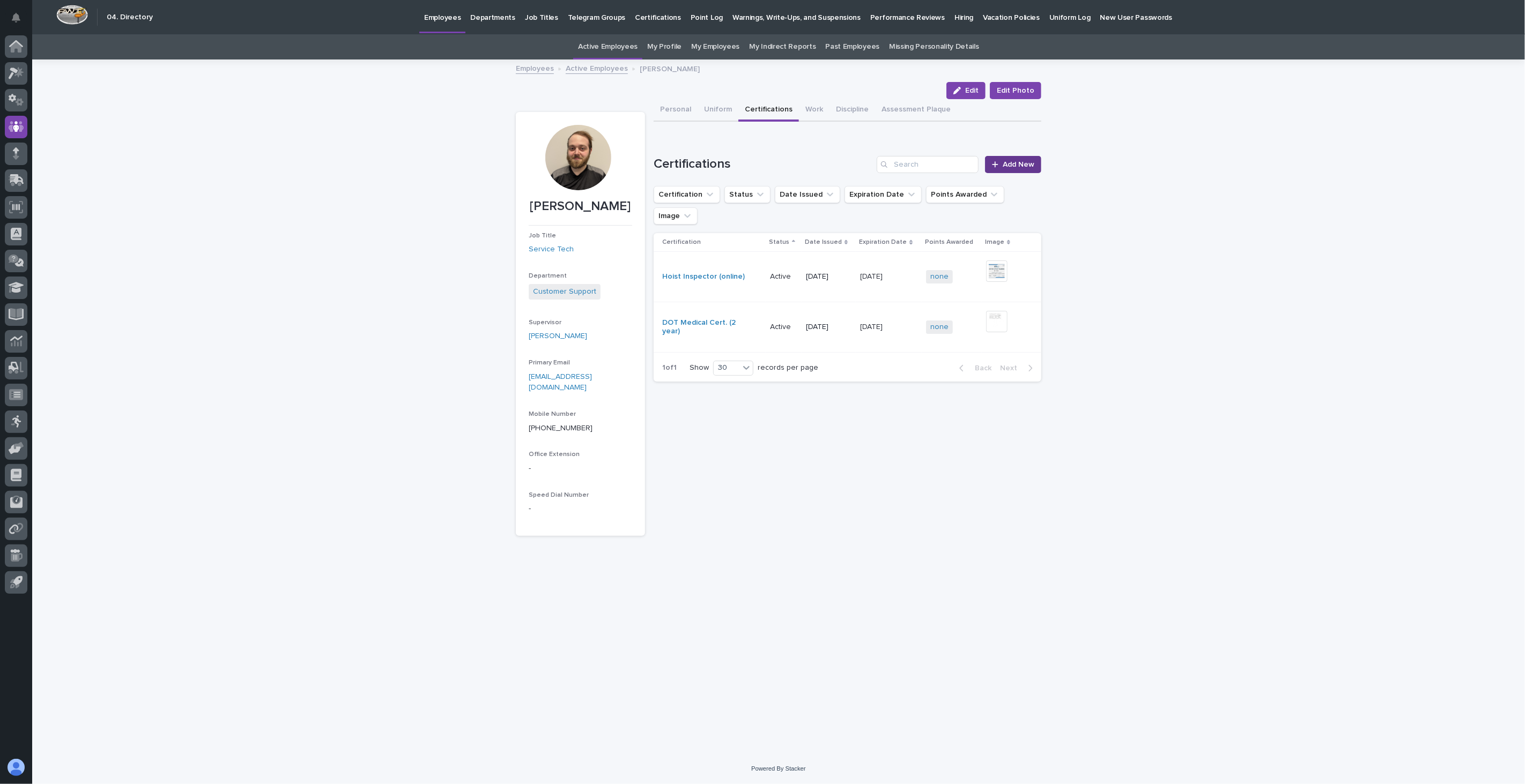
click at [1018, 165] on span "Add New" at bounding box center [1018, 165] width 31 height 7
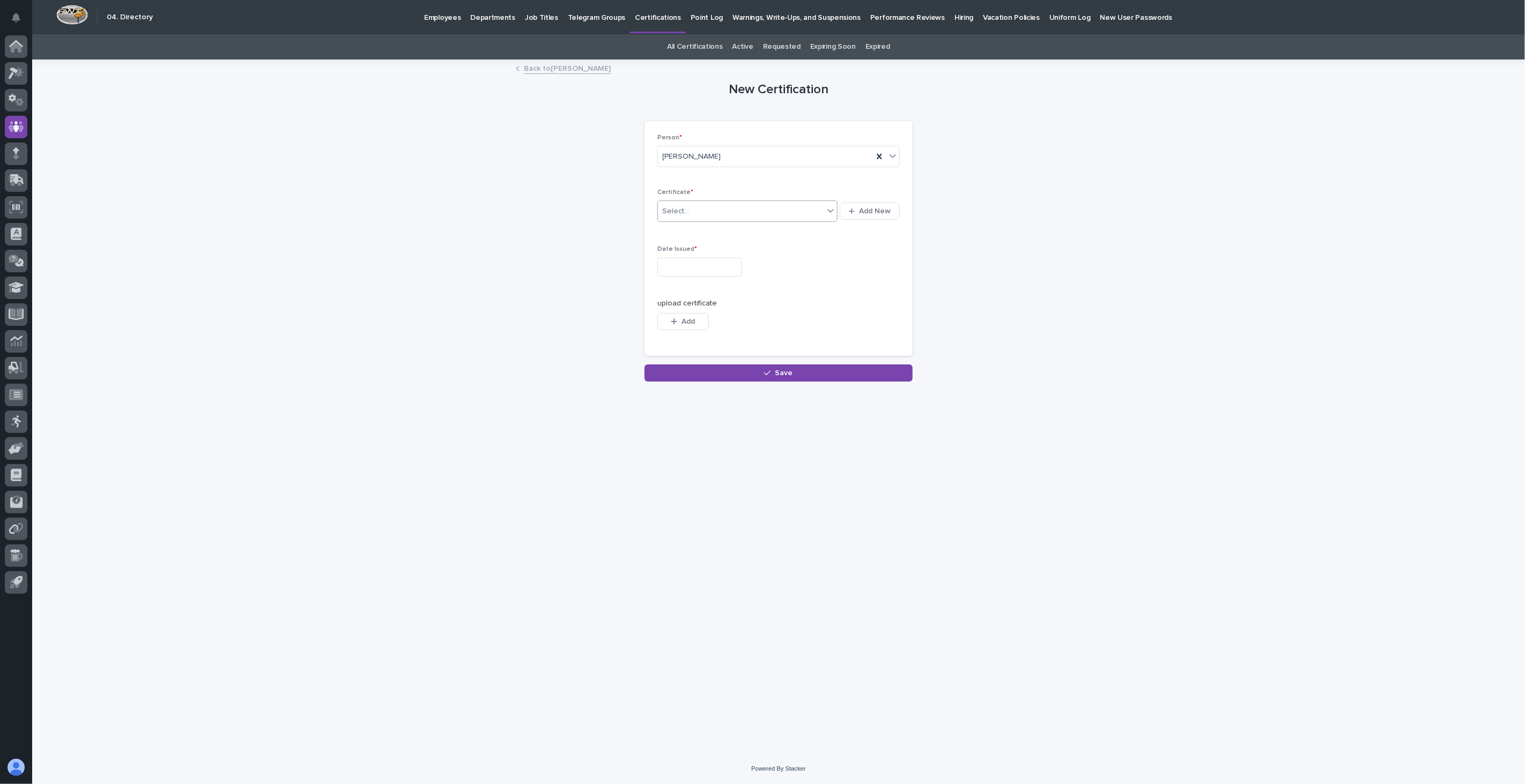
click at [738, 211] on div "Select..." at bounding box center [741, 211] width 166 height 18
click at [718, 352] on div "First Aid, CPR, AED" at bounding box center [747, 357] width 180 height 19
click at [689, 265] on input "text" at bounding box center [700, 267] width 85 height 19
click at [661, 180] on div "11" at bounding box center [659, 179] width 15 height 15
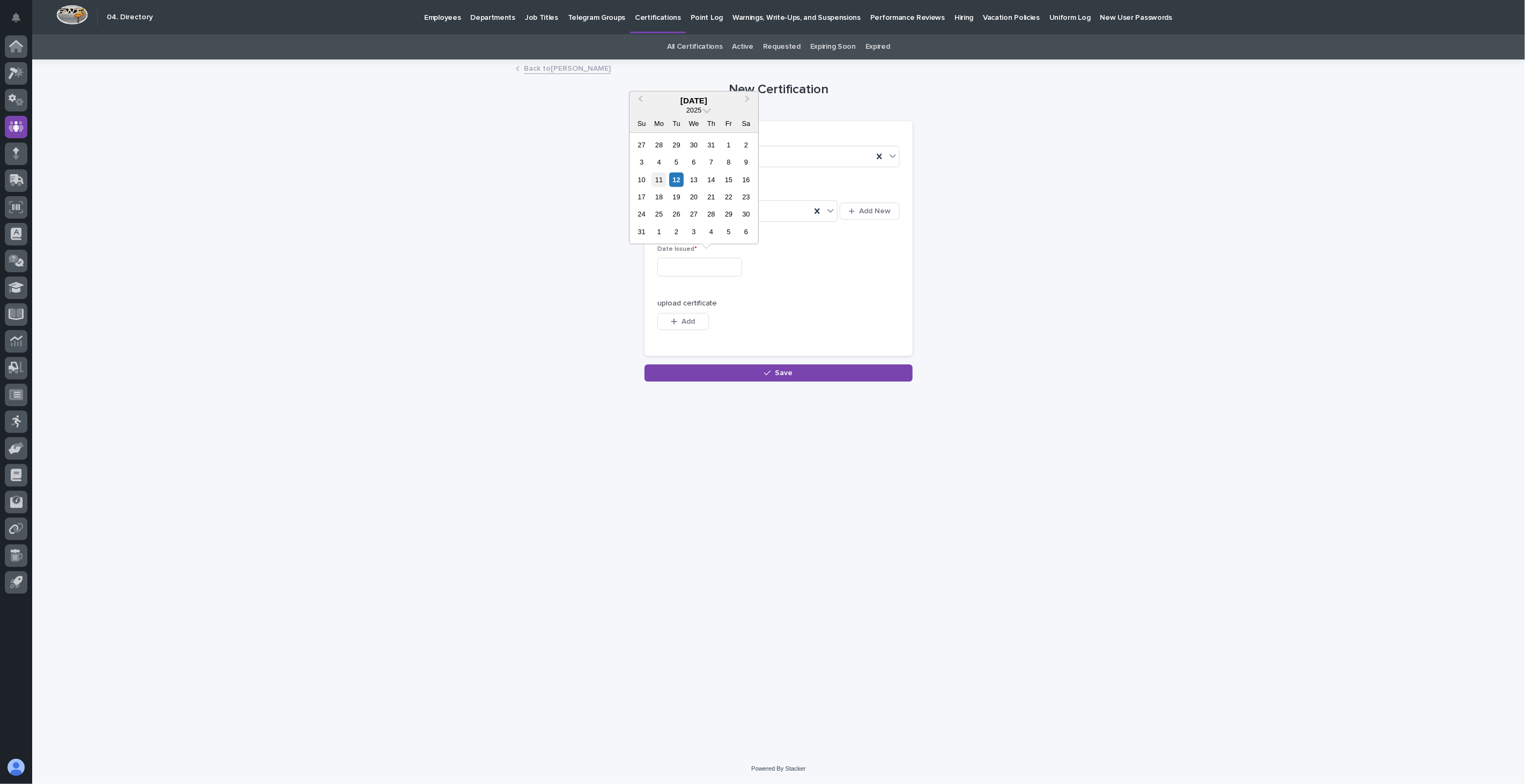
type input "**********"
click at [692, 328] on button "Add" at bounding box center [683, 321] width 51 height 17
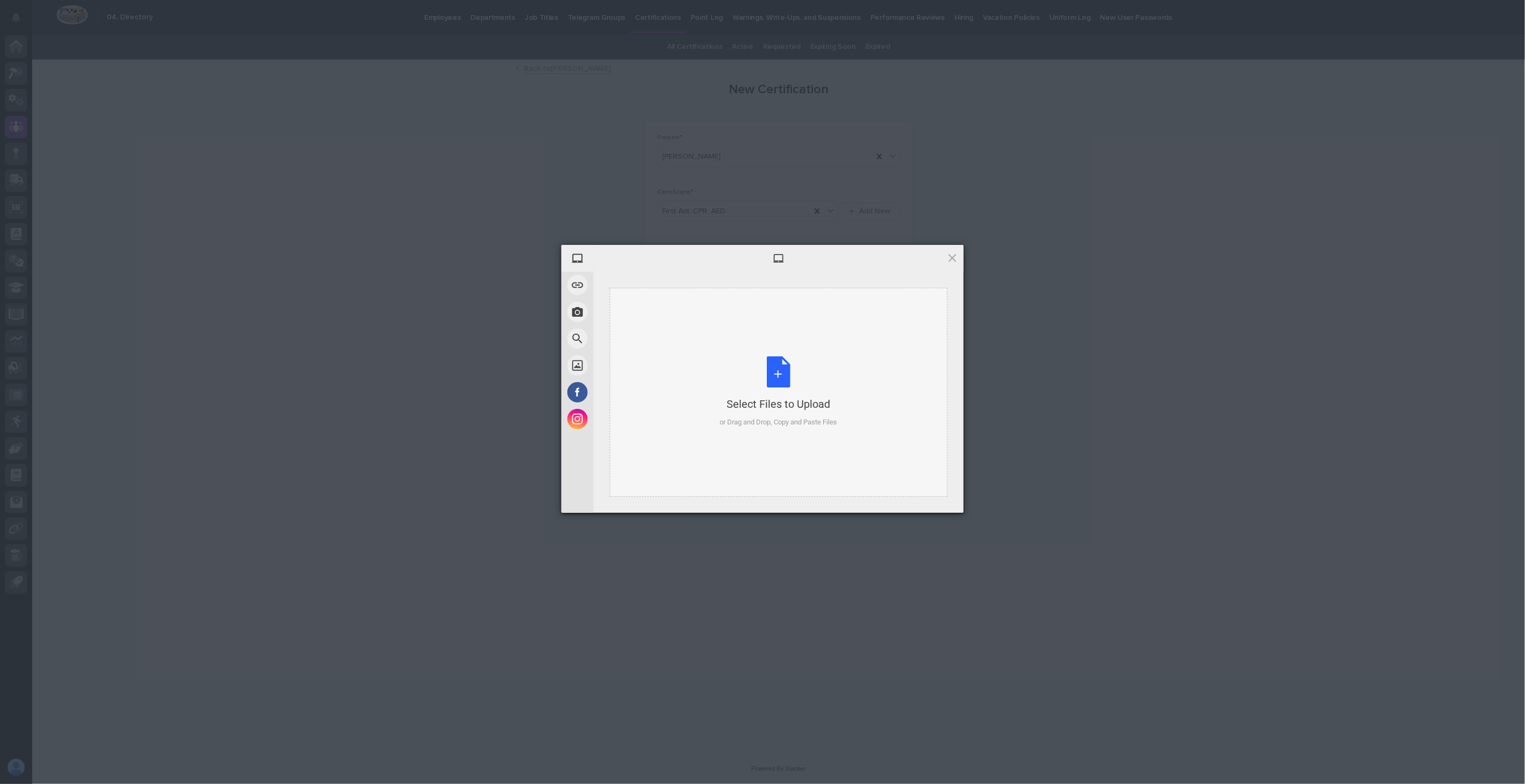
click at [736, 369] on div "Select Files to Upload or Drag and Drop, Copy and Paste Files" at bounding box center [779, 392] width 117 height 71
click at [937, 499] on span "Upload 1" at bounding box center [931, 498] width 21 height 8
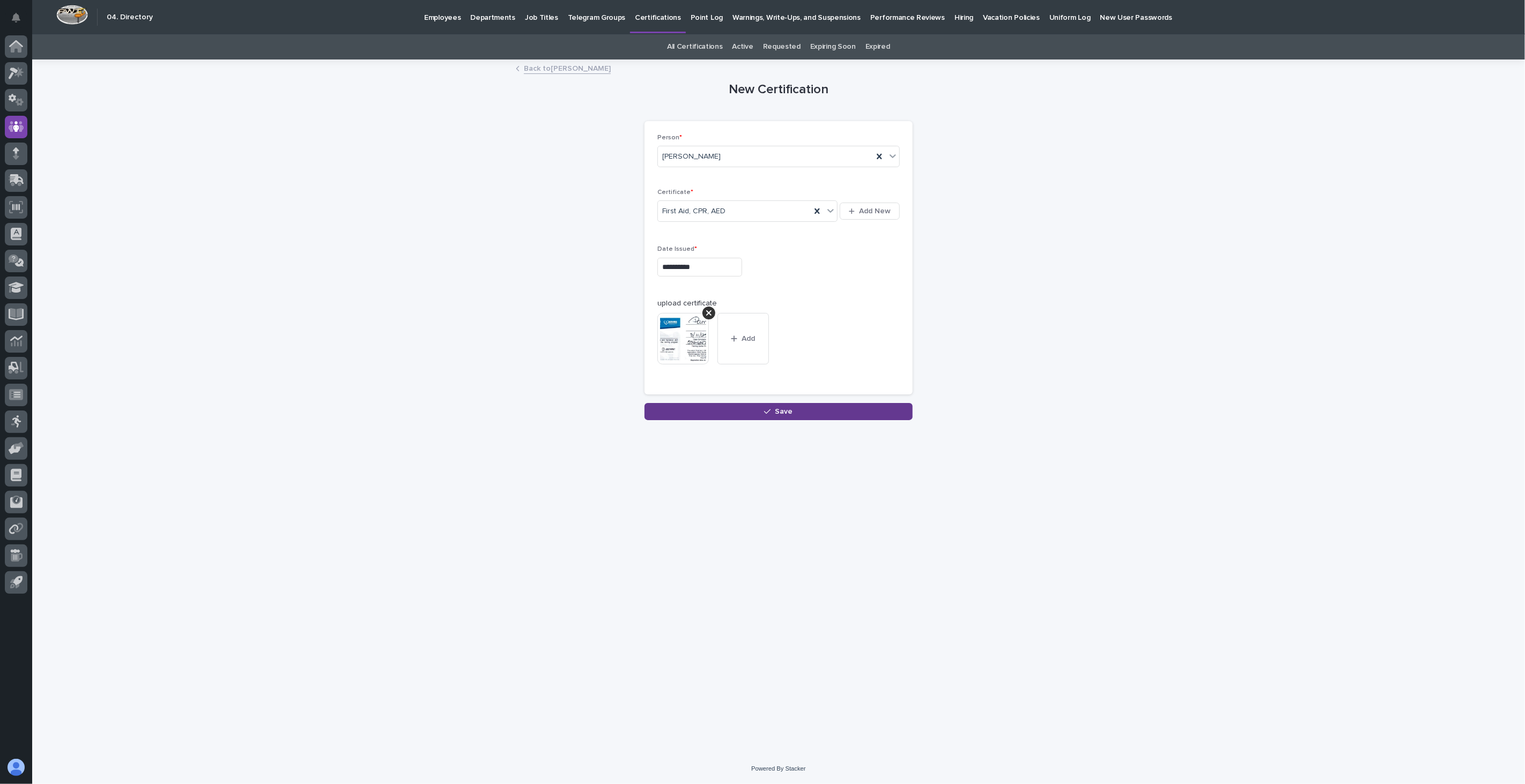
click at [807, 413] on button "Save" at bounding box center [778, 411] width 268 height 17
